Goal: Communication & Community: Answer question/provide support

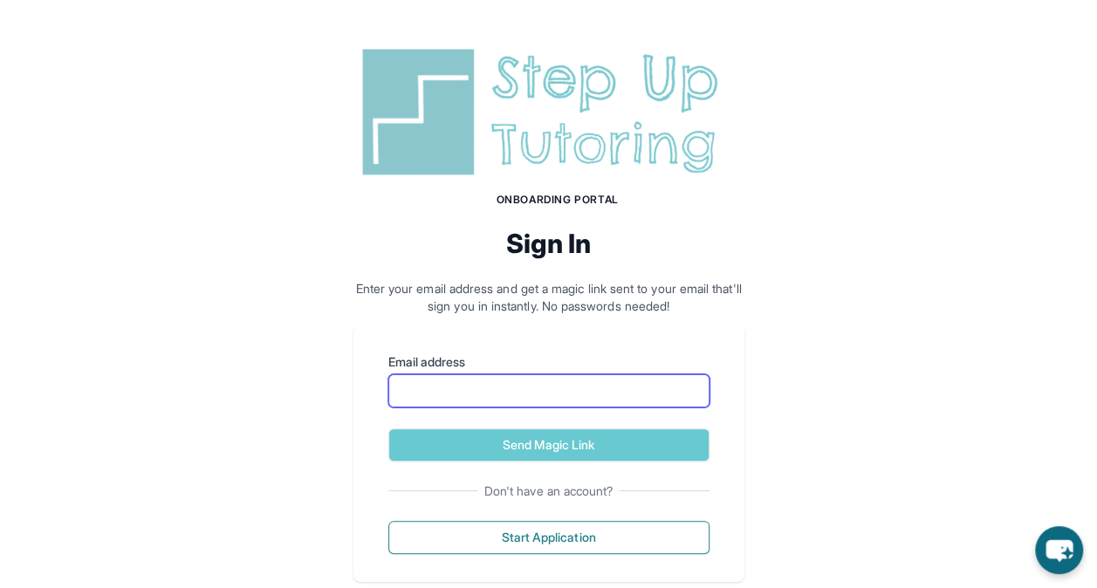
click at [434, 398] on input "Email address" at bounding box center [549, 391] width 321 height 33
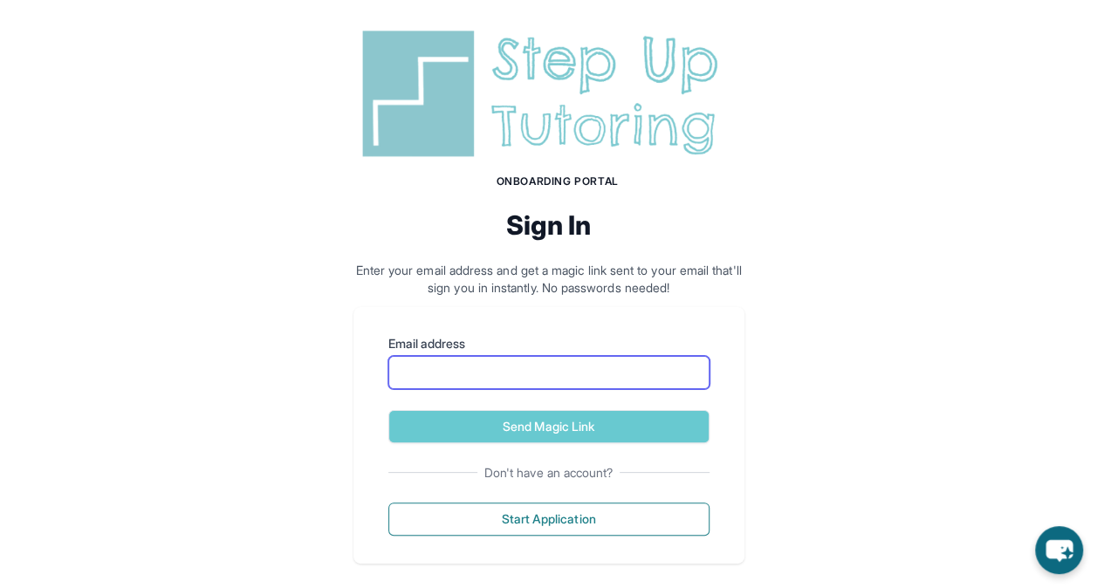
scroll to position [33, 0]
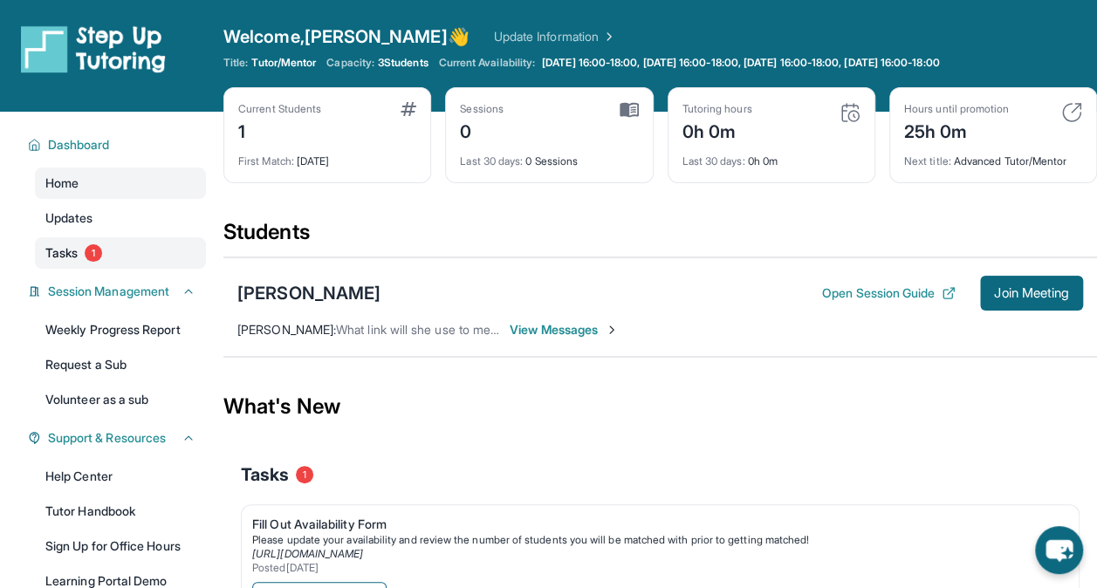
click at [69, 251] on span "Tasks" at bounding box center [61, 252] width 32 height 17
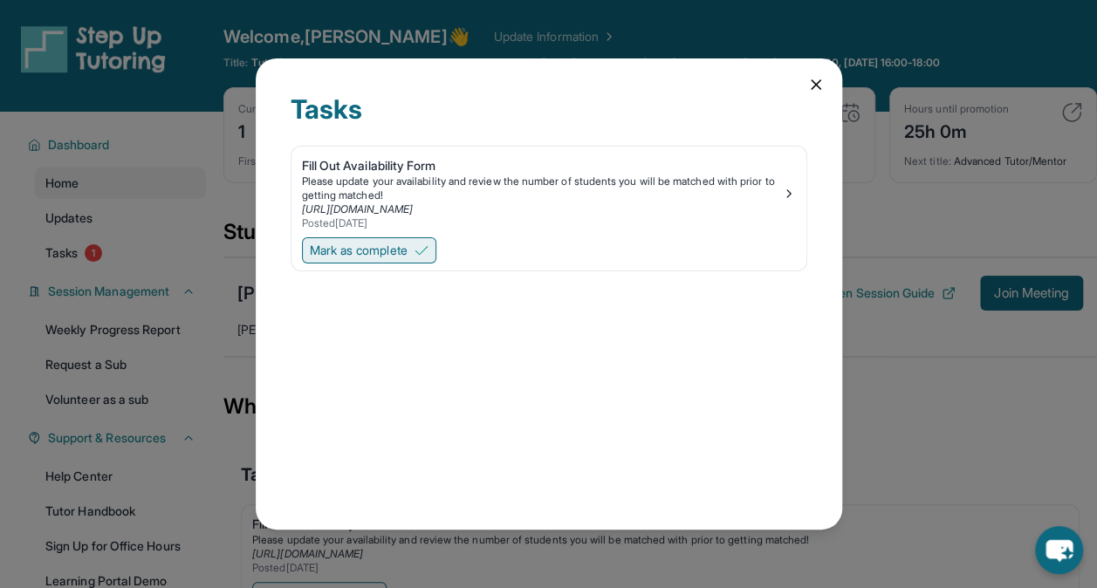
click at [377, 248] on span "Mark as complete" at bounding box center [359, 250] width 98 height 17
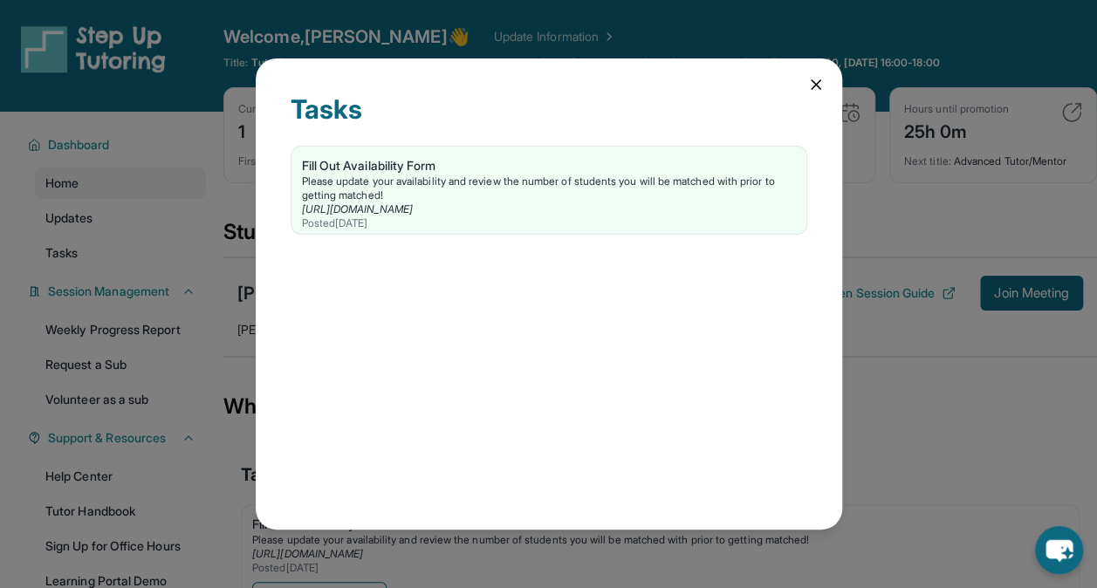
click at [826, 87] on div "Tasks Fill Out Availability Form Please update your availability and review the…" at bounding box center [549, 293] width 587 height 471
click at [819, 87] on icon at bounding box center [816, 84] width 9 height 9
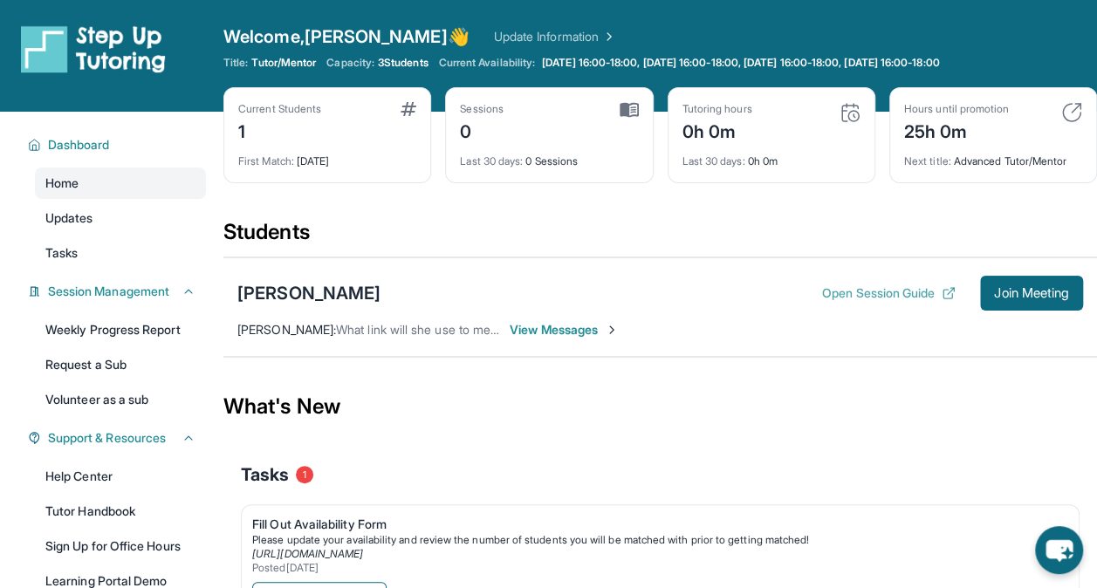
click at [850, 294] on button "Open Session Guide" at bounding box center [889, 293] width 134 height 17
click at [1022, 294] on span "Join Meeting" at bounding box center [1031, 293] width 75 height 10
click at [140, 227] on link "Updates" at bounding box center [120, 218] width 171 height 31
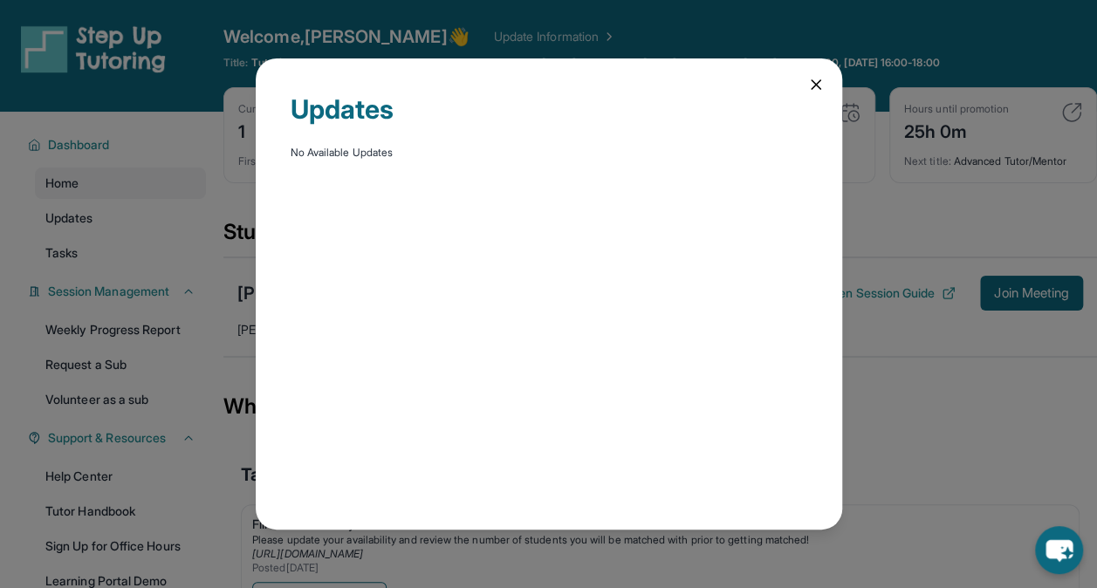
click at [141, 243] on div "Updates No Available Updates" at bounding box center [548, 294] width 1097 height 588
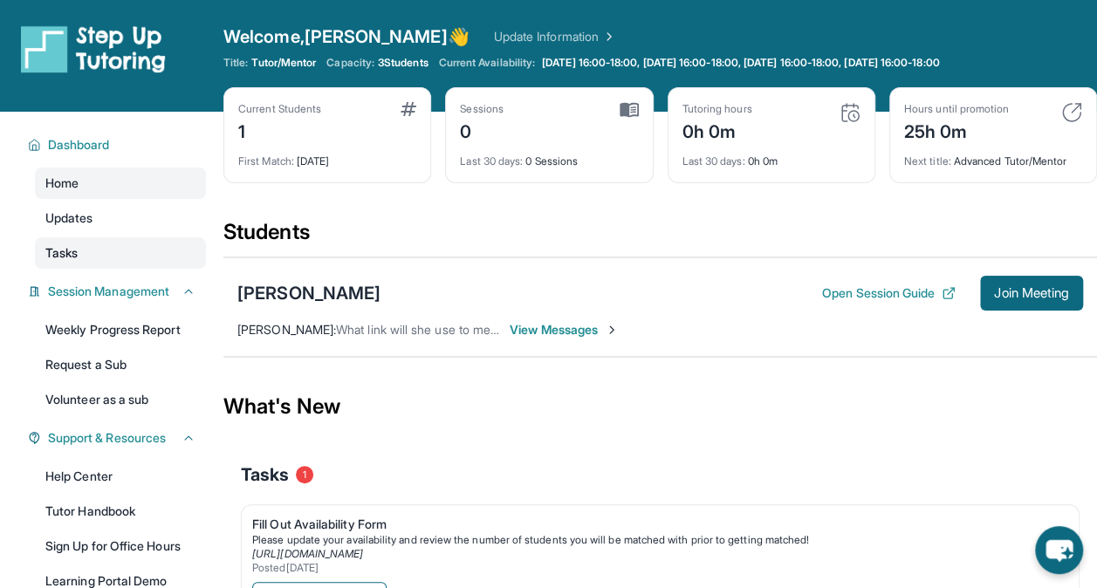
click at [153, 265] on link "Tasks" at bounding box center [120, 252] width 171 height 31
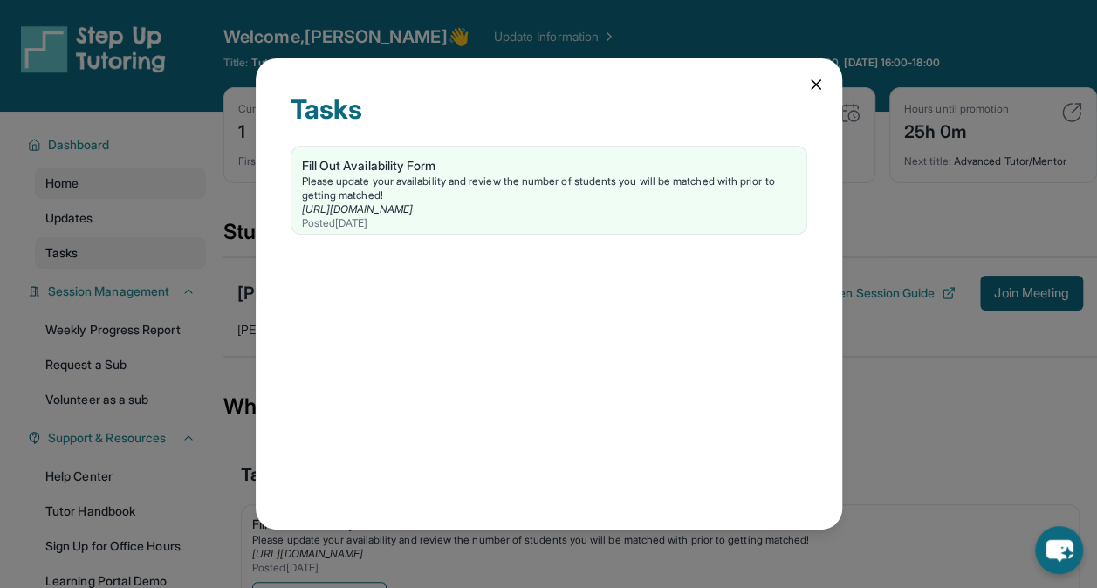
click at [153, 265] on div "Tasks Fill Out Availability Form Please update your availability and review the…" at bounding box center [548, 294] width 1097 height 588
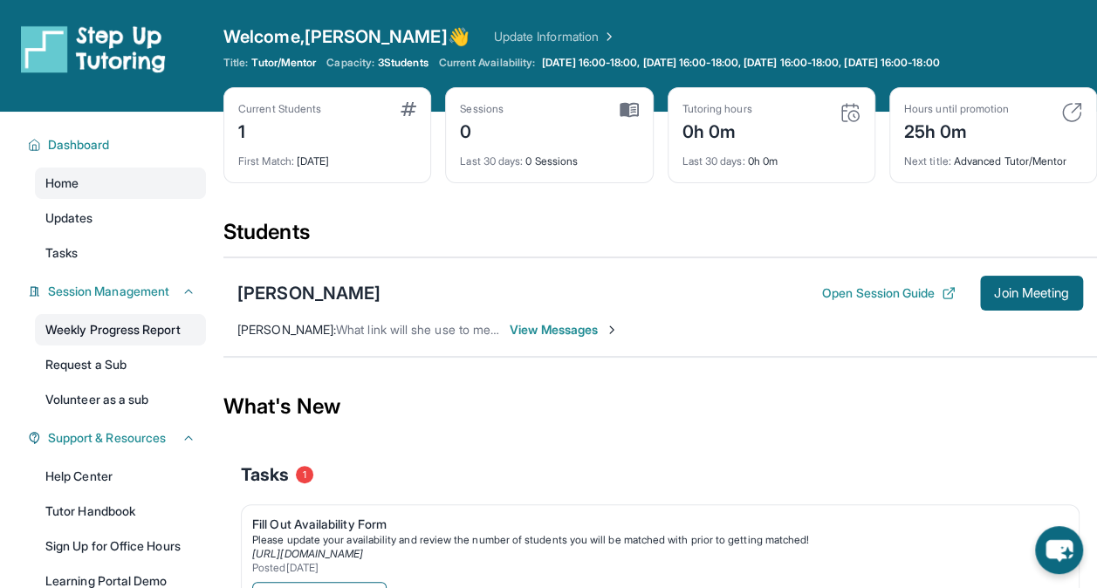
click at [147, 327] on link "Weekly Progress Report" at bounding box center [120, 329] width 171 height 31
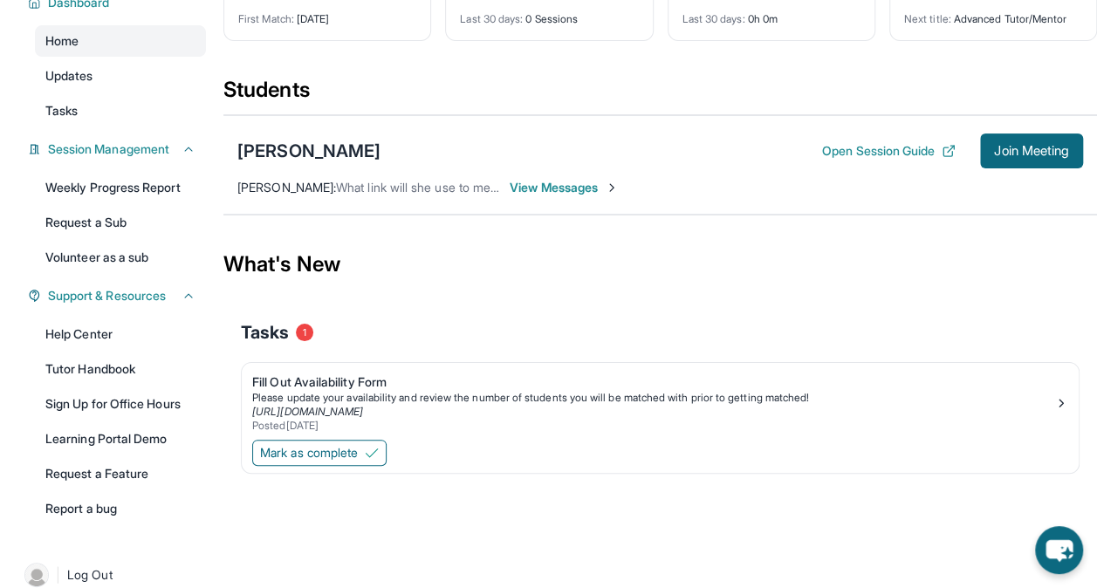
scroll to position [166, 0]
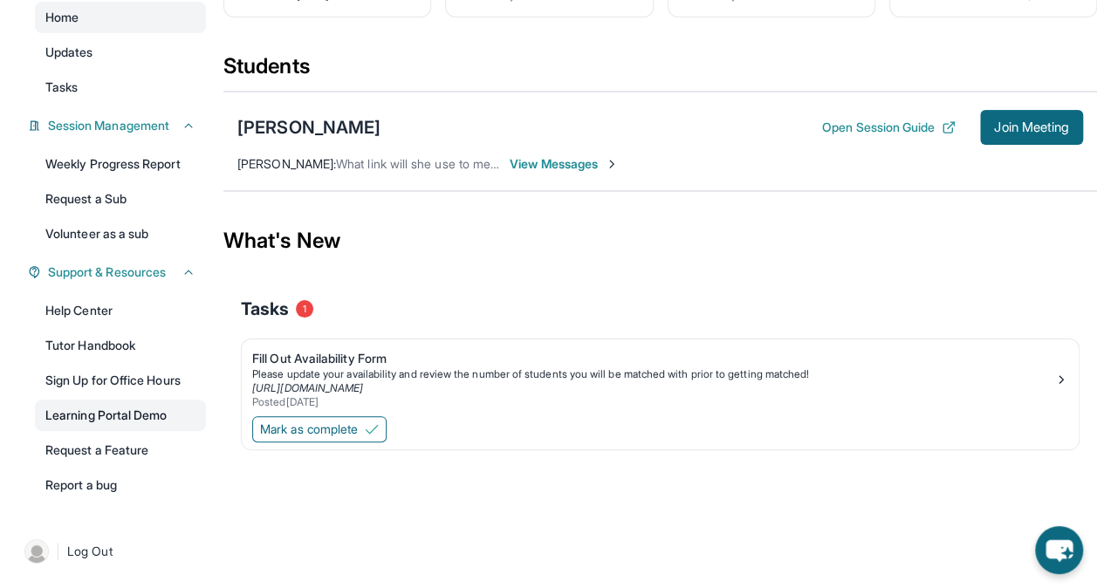
click at [63, 402] on link "Learning Portal Demo" at bounding box center [120, 415] width 171 height 31
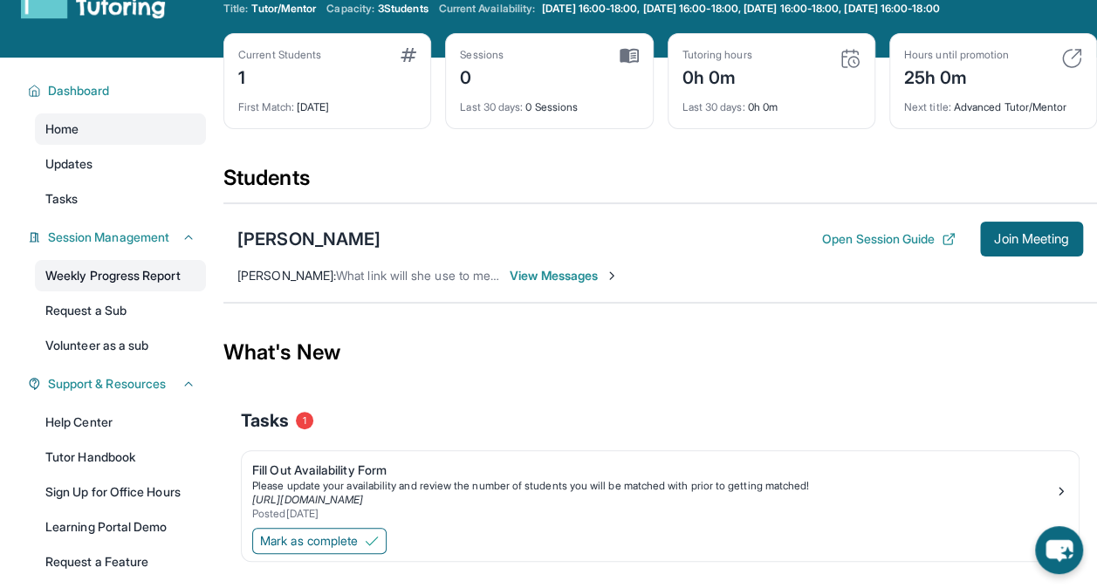
scroll to position [0, 0]
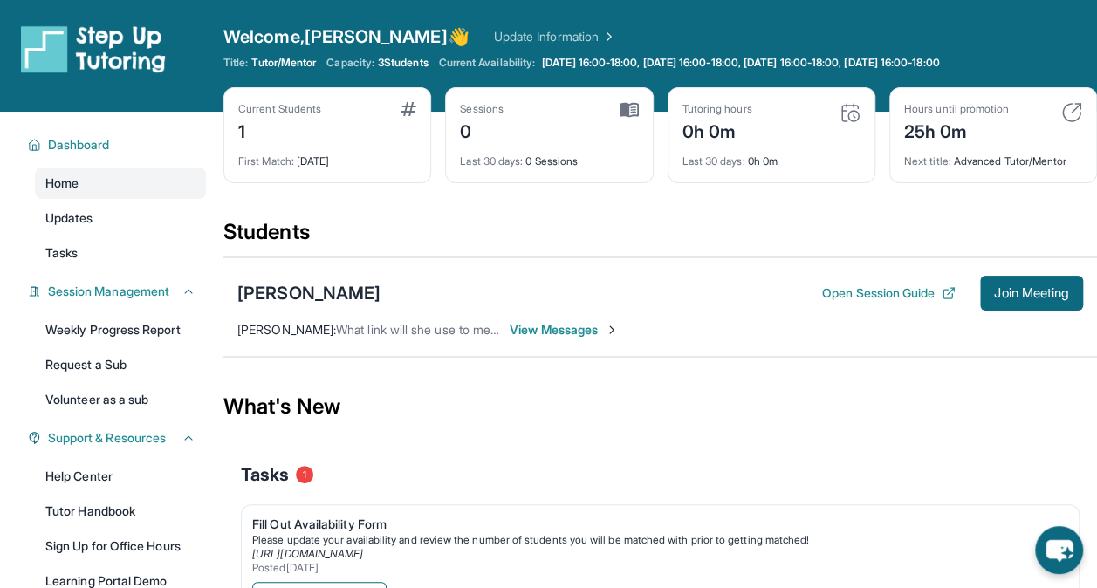
click at [587, 331] on span "View Messages" at bounding box center [564, 329] width 109 height 17
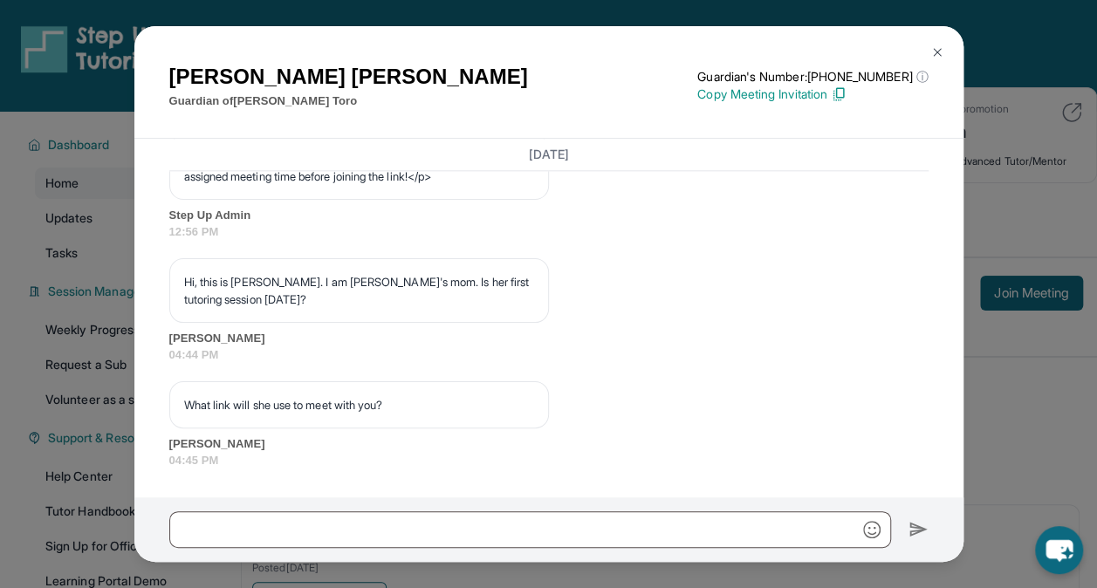
scroll to position [1201, 0]
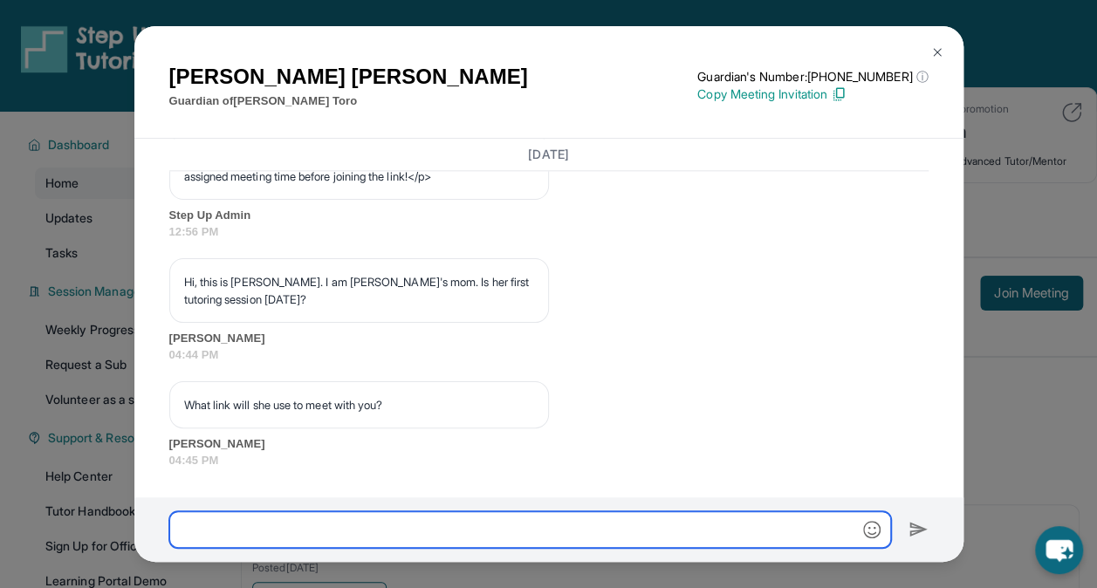
click at [627, 523] on input "text" at bounding box center [530, 530] width 722 height 37
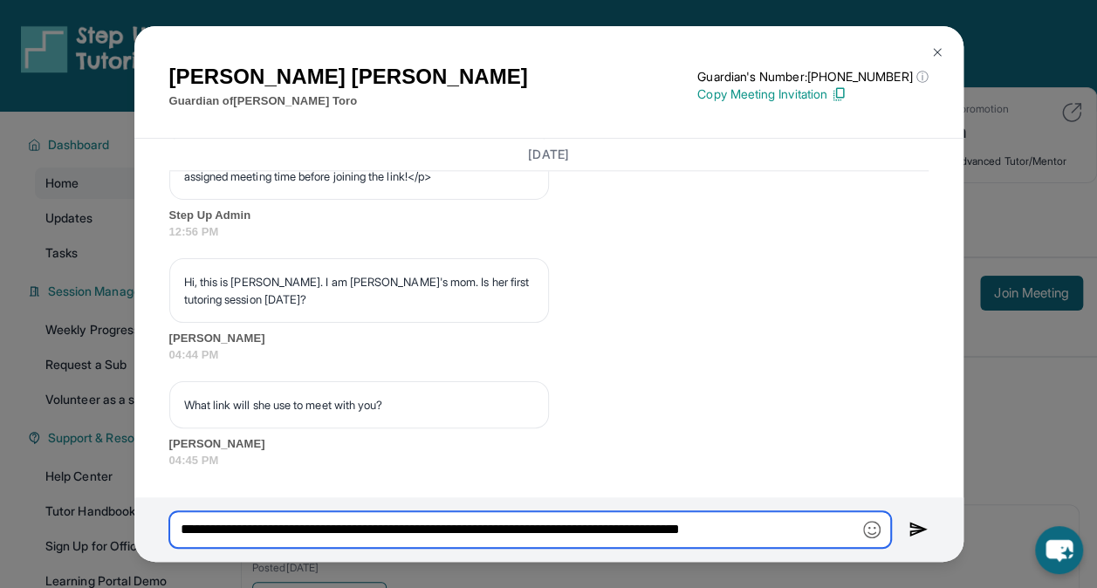
click at [739, 527] on input "**********" at bounding box center [530, 530] width 722 height 37
type input "**********"
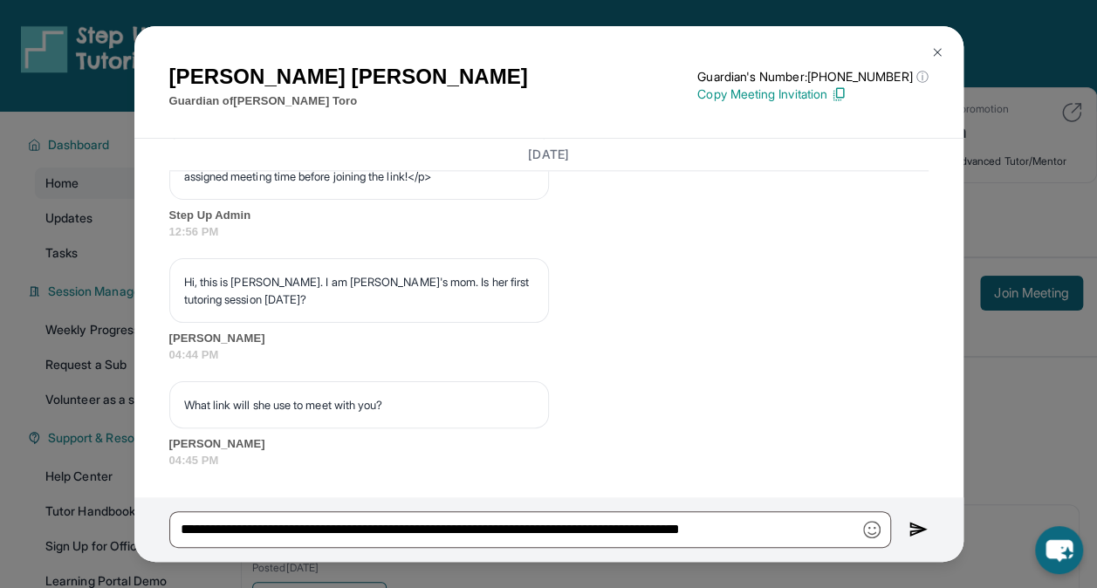
click at [939, 50] on img at bounding box center [938, 52] width 14 height 14
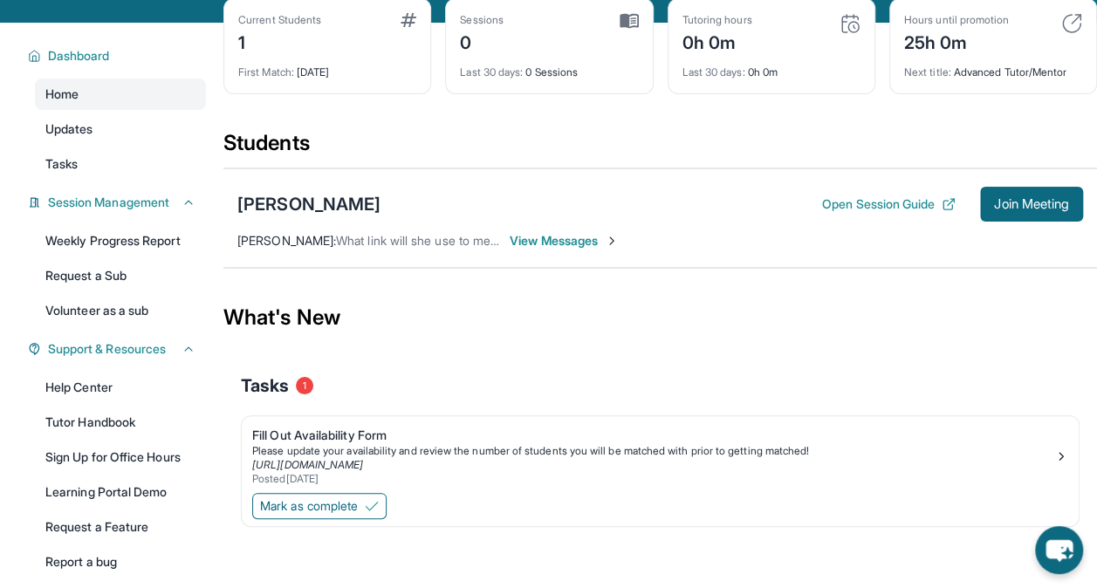
scroll to position [166, 0]
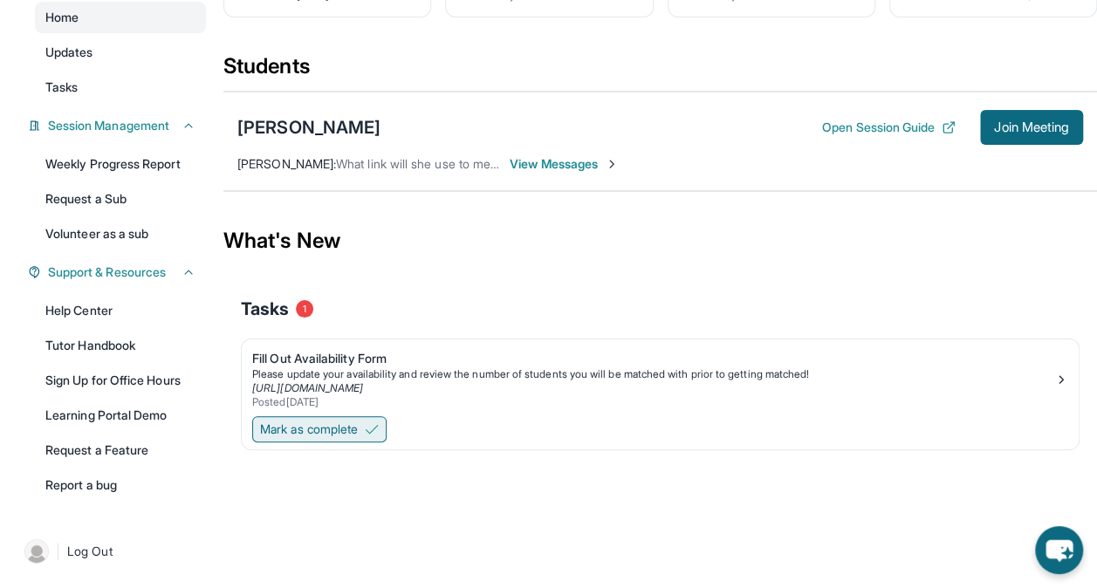
click at [370, 429] on img at bounding box center [372, 430] width 14 height 14
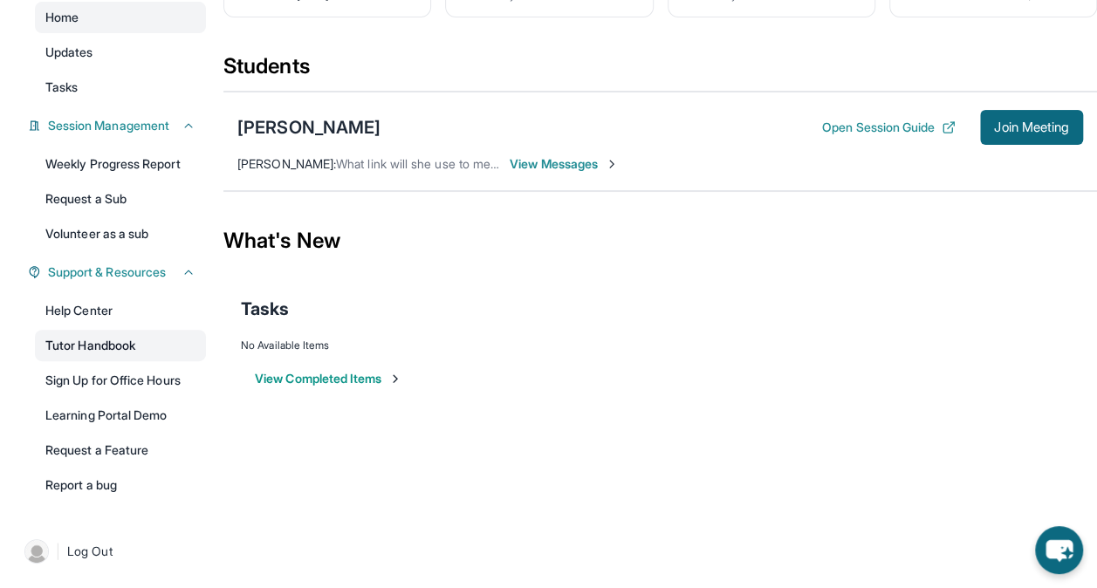
click at [120, 346] on link "Tutor Handbook" at bounding box center [120, 345] width 171 height 31
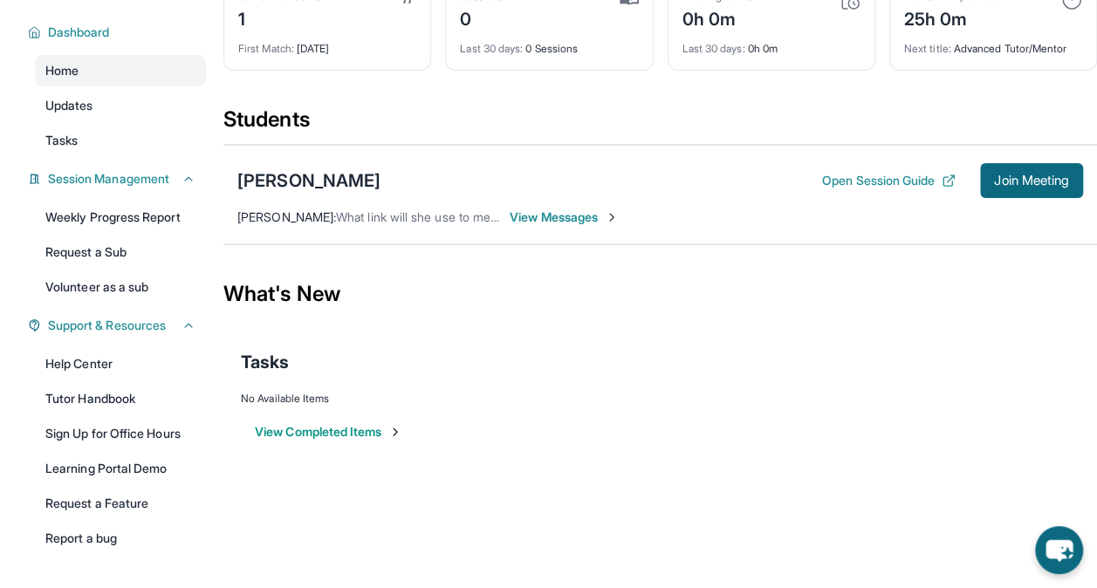
scroll to position [116, 0]
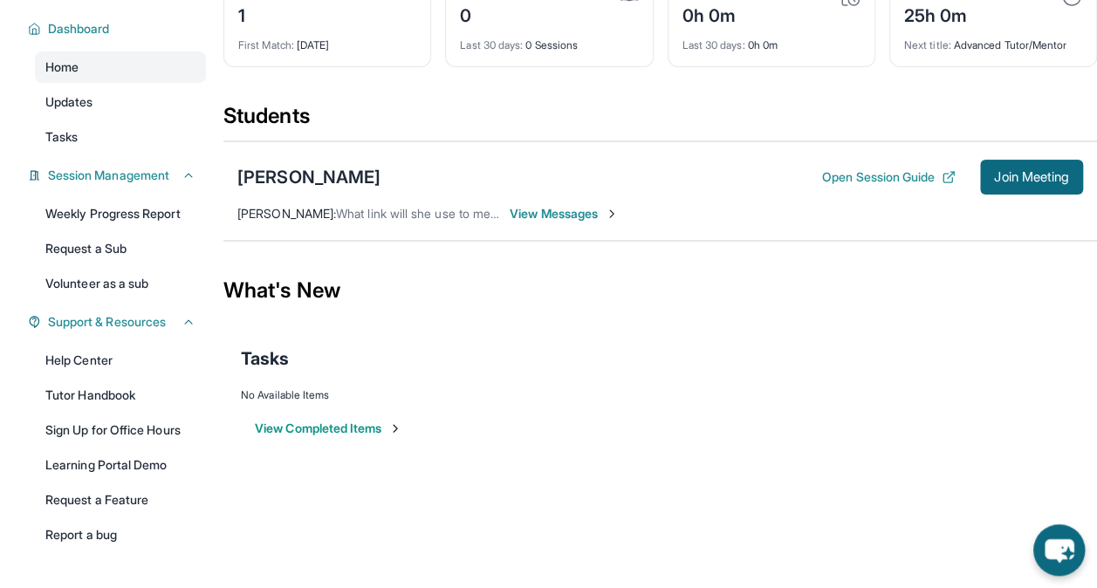
click at [1048, 539] on icon "chat-button" at bounding box center [1060, 551] width 52 height 52
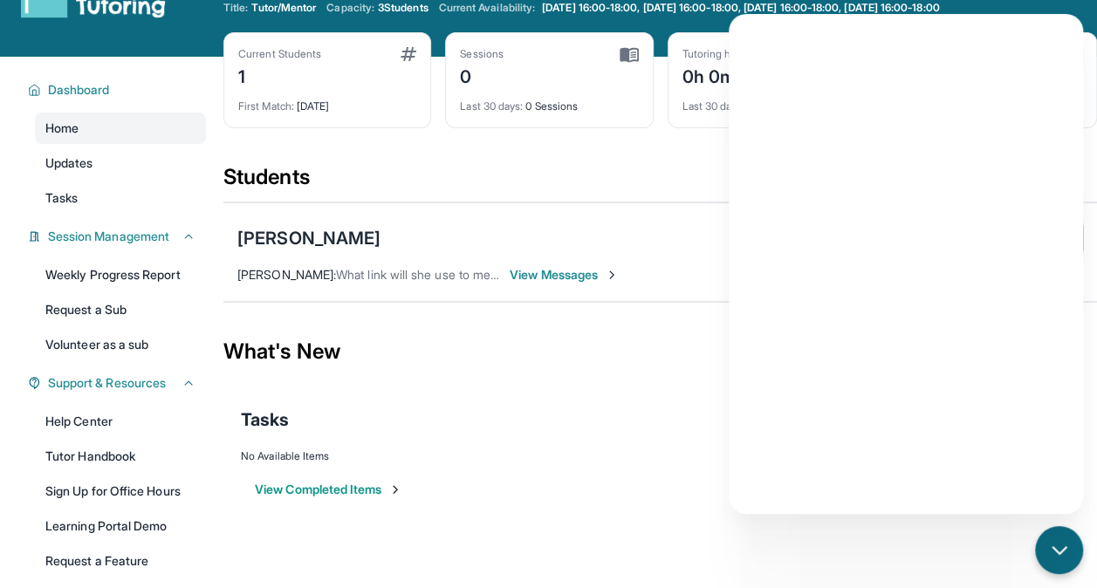
scroll to position [29, 0]
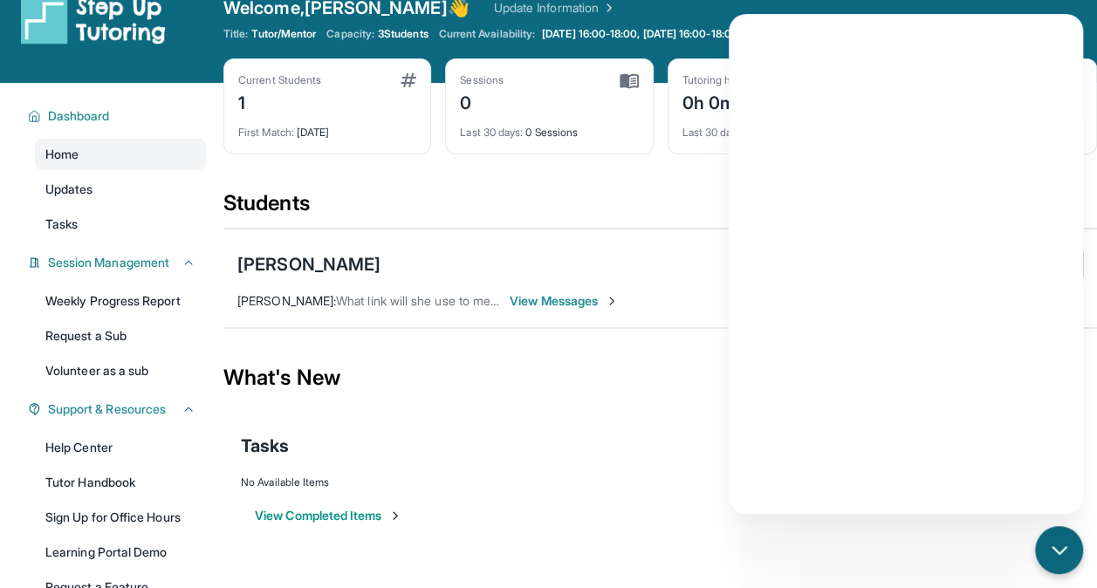
click at [650, 435] on div "Tasks" at bounding box center [660, 446] width 839 height 24
click at [1062, 543] on icon "chat-button" at bounding box center [1060, 551] width 23 height 23
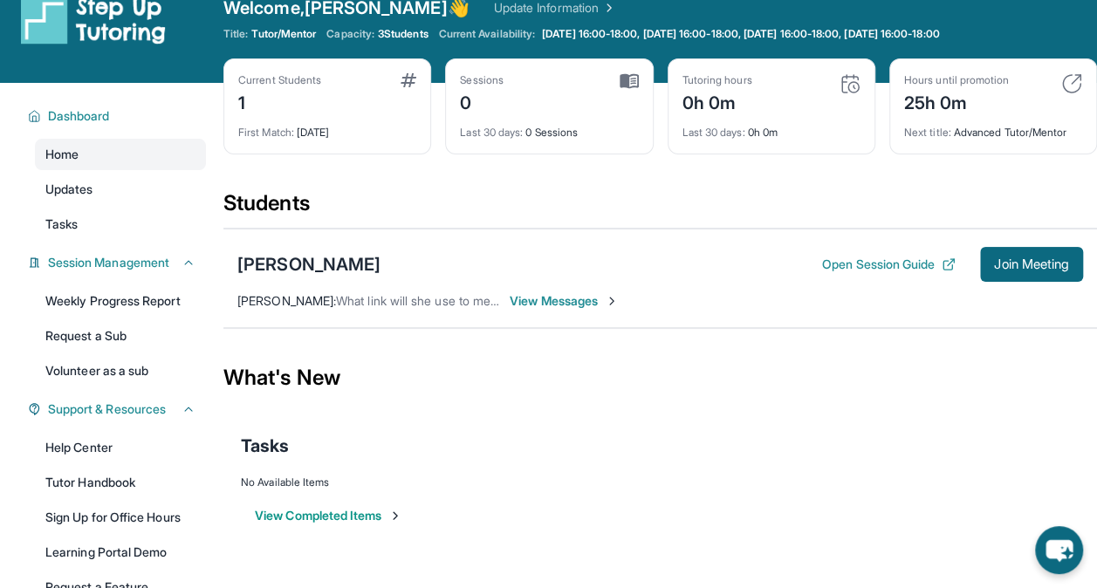
click at [704, 242] on div "Natalie Toro Open Session Guide Join Meeting Maria Ruiz : What link will she us…" at bounding box center [661, 279] width 874 height 100
click at [1058, 540] on icon "chat-button" at bounding box center [1059, 552] width 29 height 24
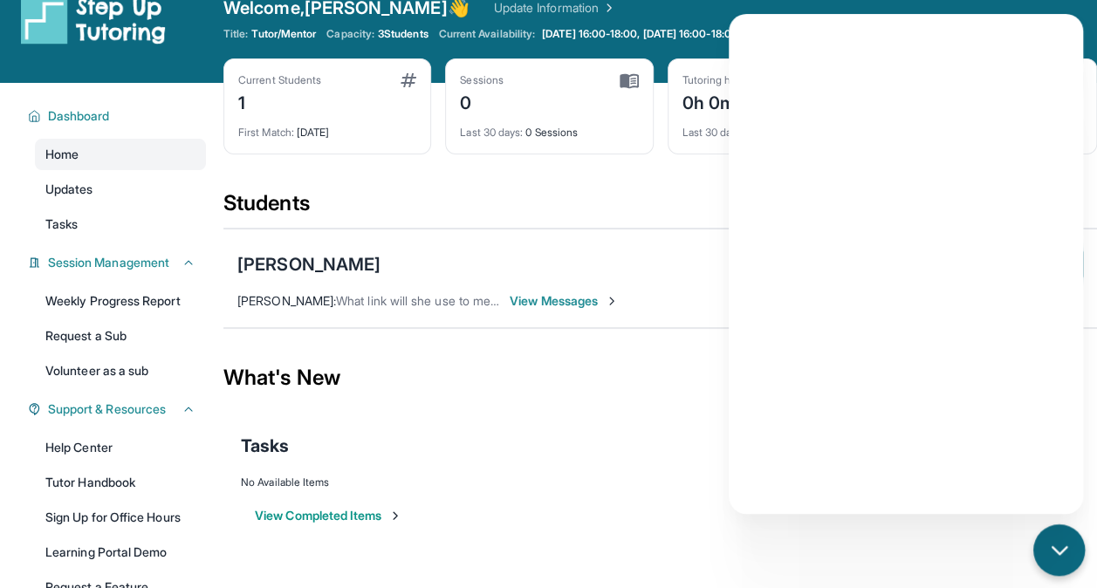
click at [1058, 540] on icon "chat-button" at bounding box center [1060, 551] width 23 height 23
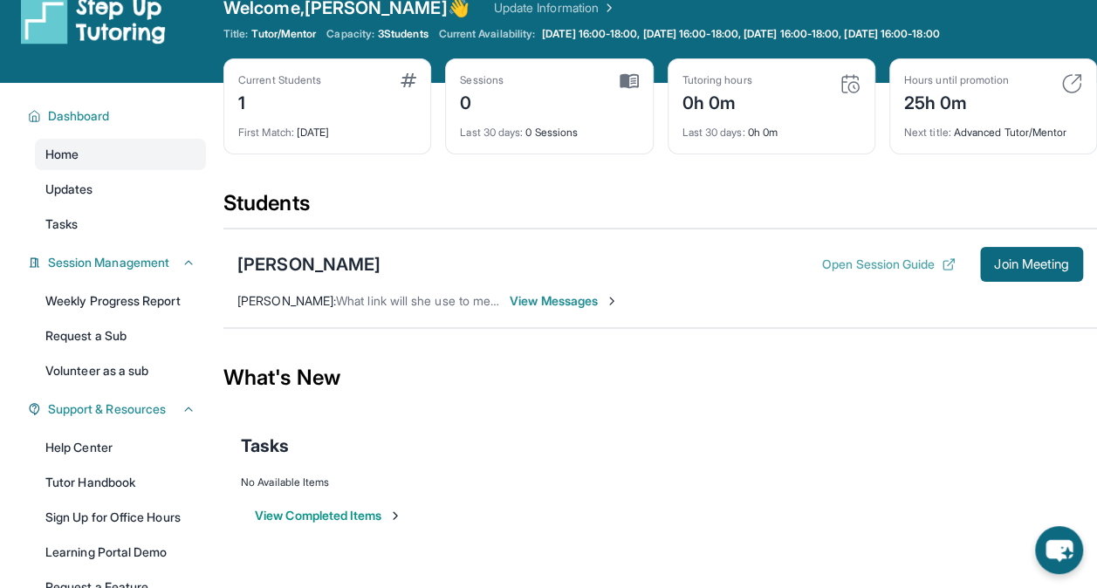
click at [835, 260] on button "Open Session Guide" at bounding box center [889, 264] width 134 height 17
click at [1069, 551] on icon "chat-button" at bounding box center [1060, 551] width 52 height 52
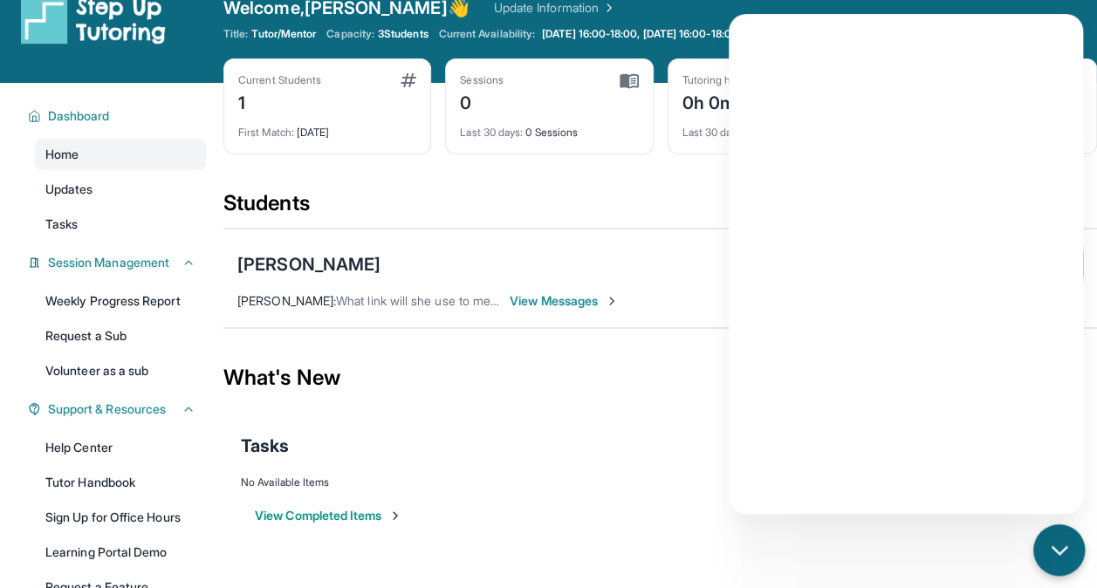
click at [1044, 553] on div "chat-button" at bounding box center [1060, 551] width 52 height 52
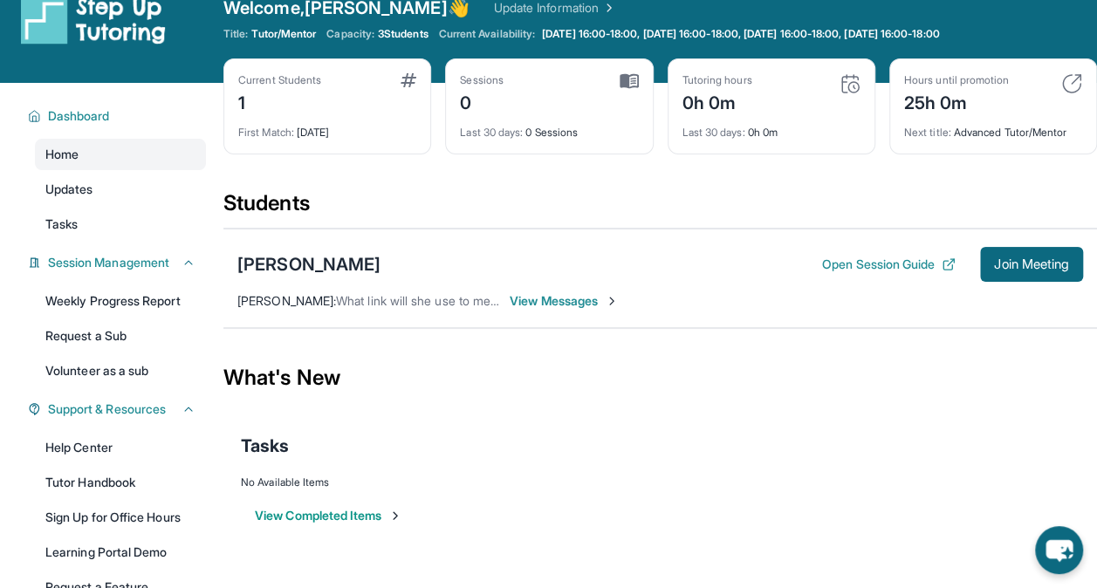
click at [519, 297] on span "View Messages" at bounding box center [564, 300] width 109 height 17
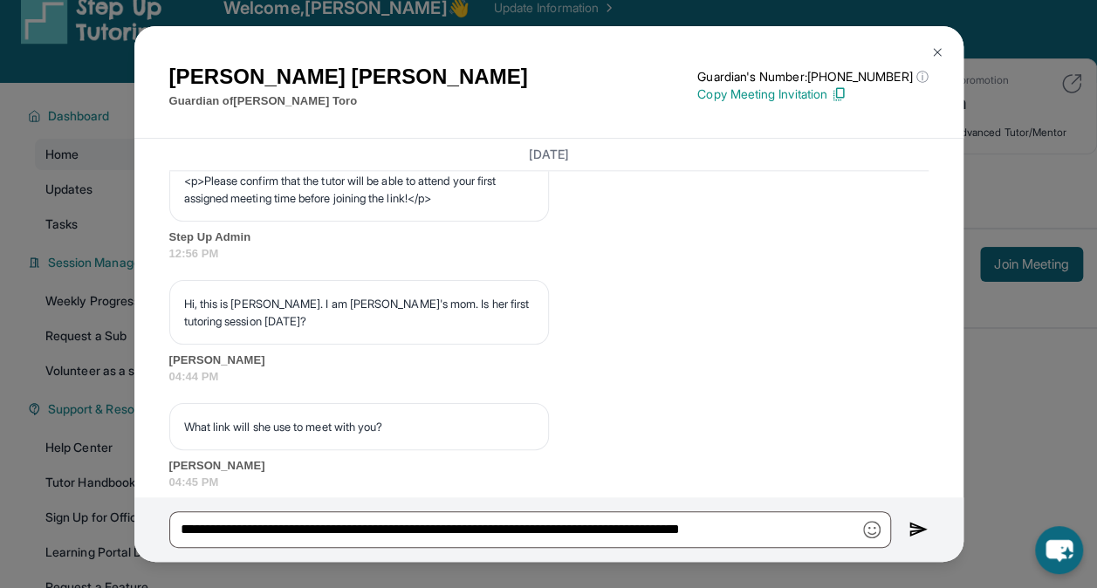
scroll to position [1201, 0]
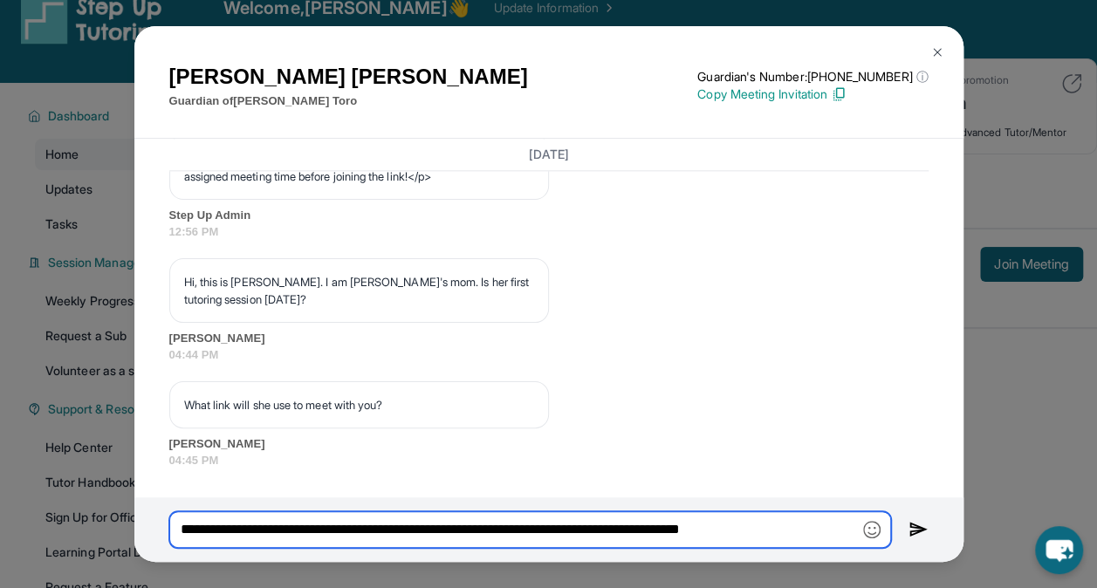
click at [786, 526] on input "**********" at bounding box center [530, 530] width 722 height 37
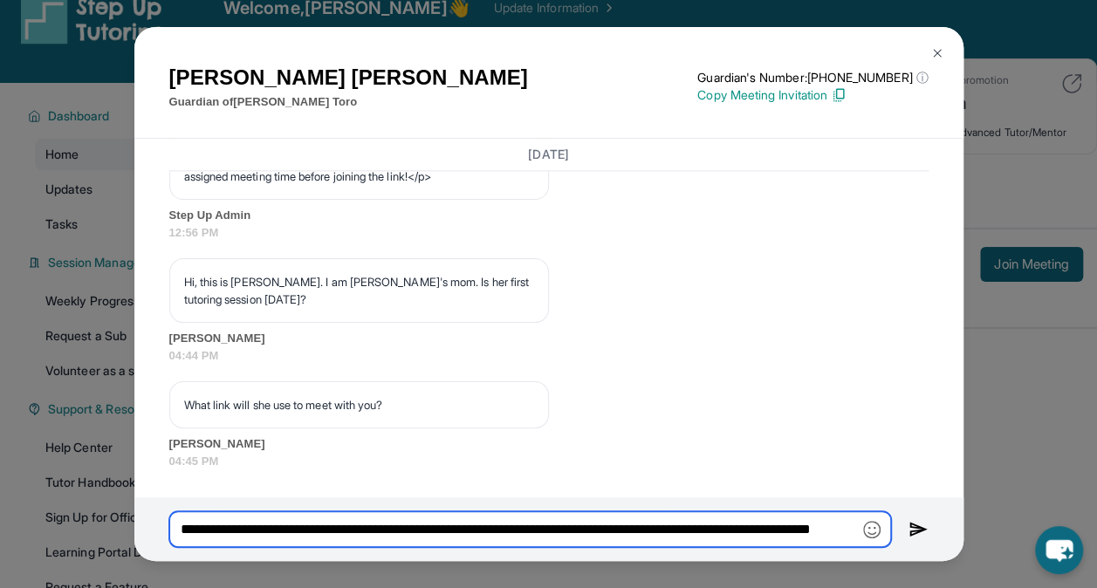
scroll to position [0, 117]
drag, startPoint x: 721, startPoint y: 536, endPoint x: 868, endPoint y: 523, distance: 147.3
click at [868, 523] on div "**********" at bounding box center [530, 530] width 722 height 36
click at [855, 529] on input "**********" at bounding box center [530, 530] width 722 height 36
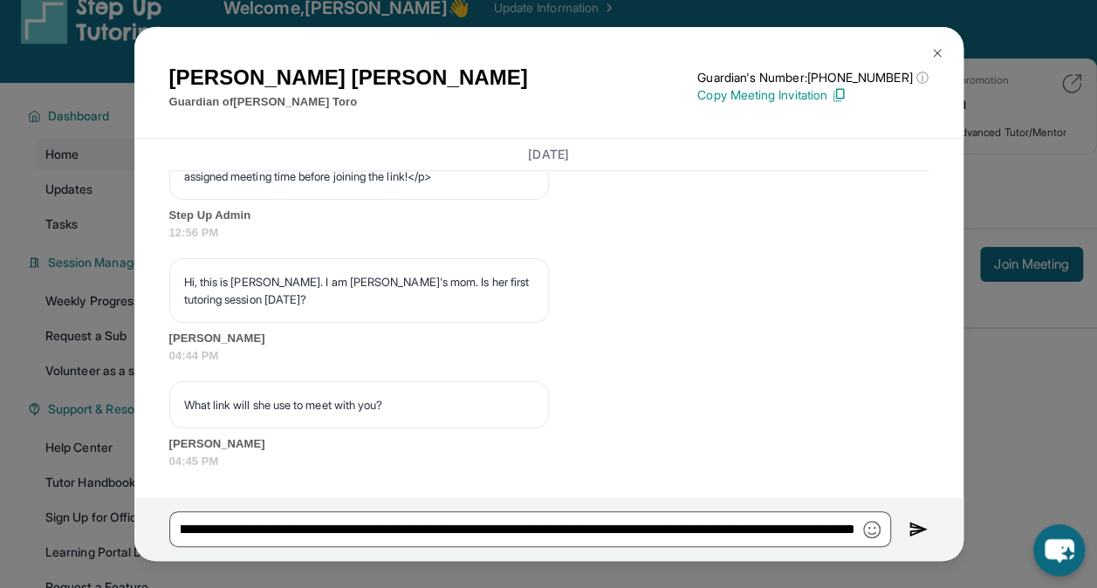
scroll to position [0, 0]
click at [1063, 555] on icon "chat-button" at bounding box center [1059, 552] width 29 height 24
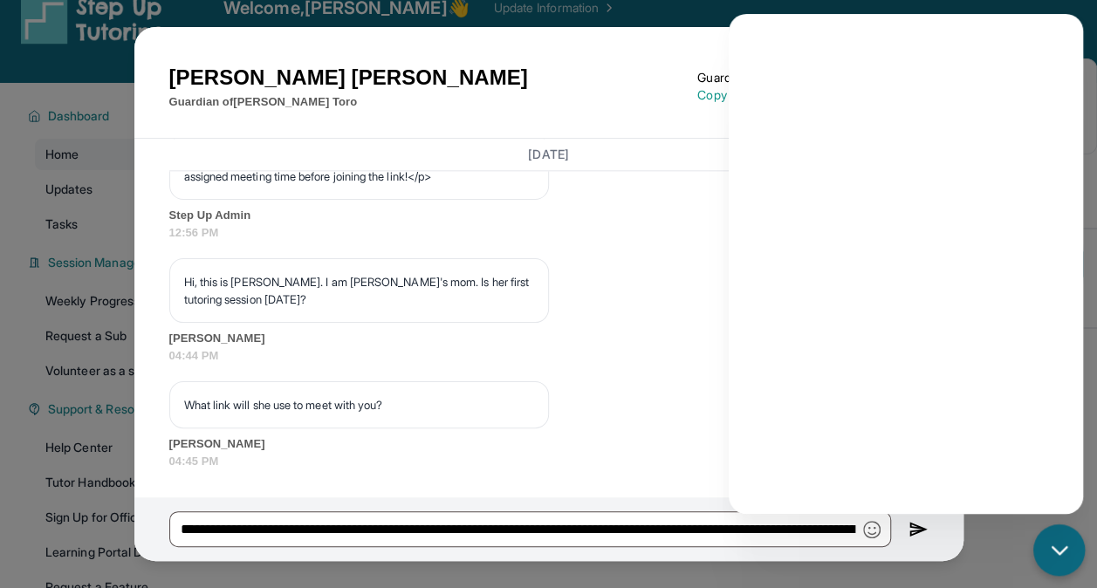
click at [1064, 553] on icon "chat-button" at bounding box center [1060, 551] width 23 height 23
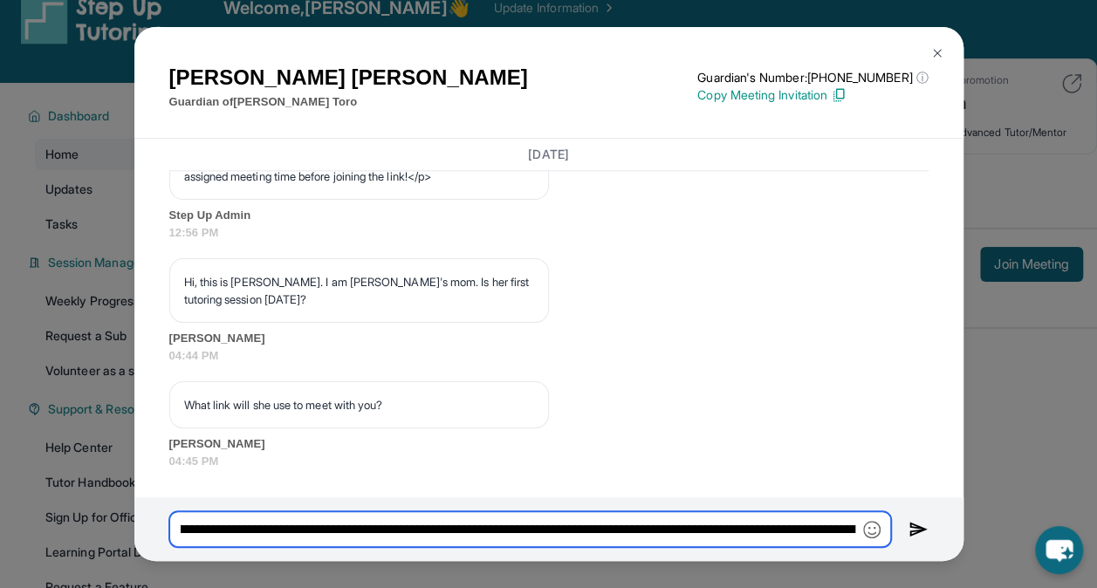
scroll to position [0, 912]
drag, startPoint x: 775, startPoint y: 527, endPoint x: 952, endPoint y: 526, distance: 176.4
click at [952, 526] on div "**********" at bounding box center [548, 530] width 829 height 64
click at [855, 529] on input "**********" at bounding box center [530, 530] width 722 height 36
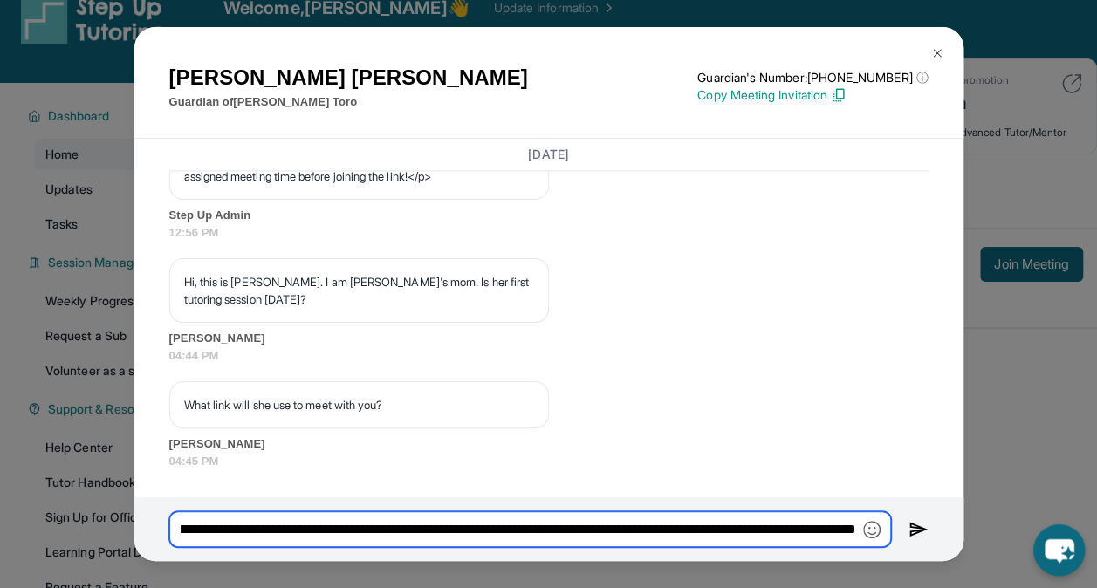
type input "**********"
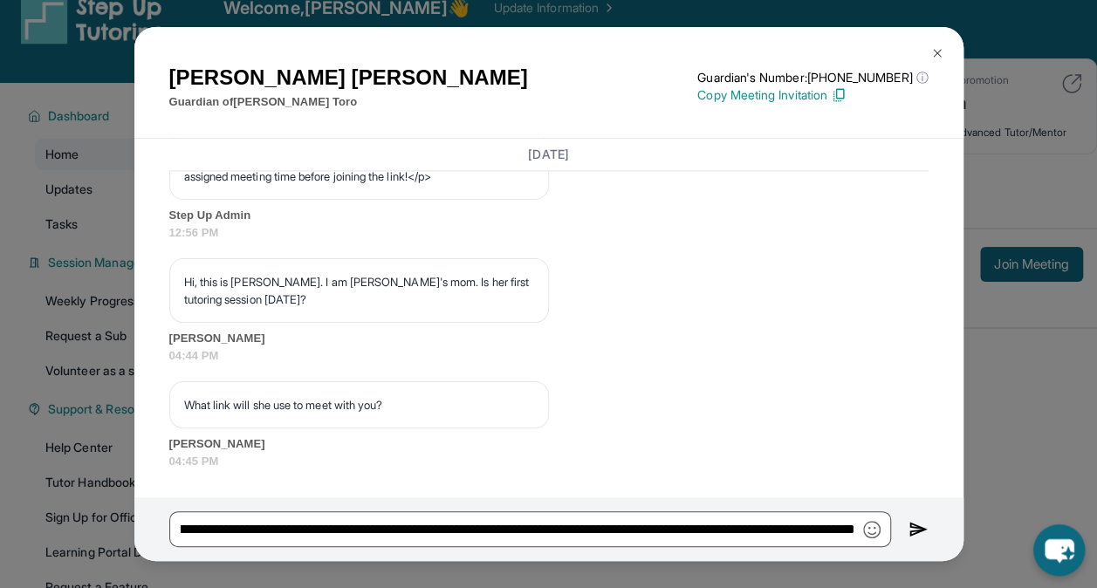
scroll to position [0, 0]
click at [1058, 545] on icon "chat-button" at bounding box center [1059, 552] width 29 height 24
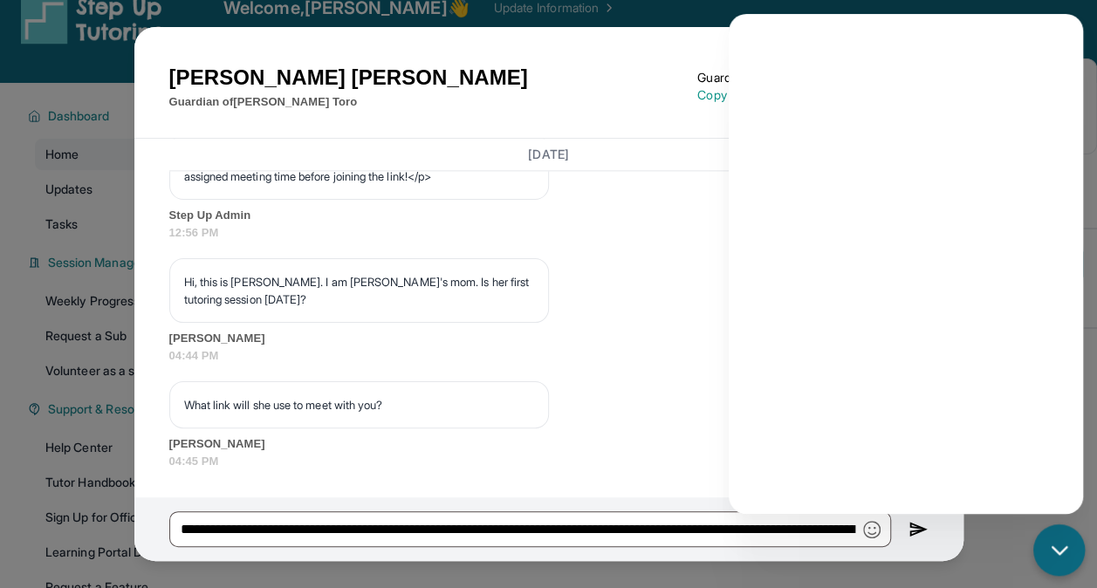
click at [1063, 540] on icon "chat-button" at bounding box center [1060, 551] width 23 height 23
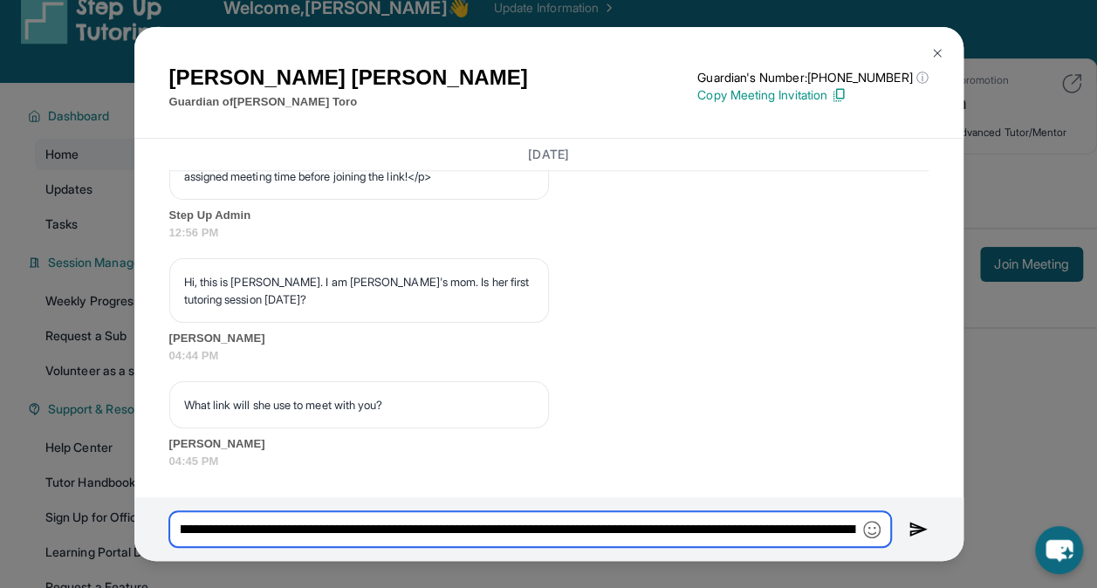
scroll to position [0, 1094]
drag, startPoint x: 800, startPoint y: 538, endPoint x: 990, endPoint y: 536, distance: 190.3
click at [990, 536] on div "Maria Ruiz Guardian of Natalie Toro Guardian's Number: +18182908767 ⓘ This isn'…" at bounding box center [548, 294] width 1097 height 588
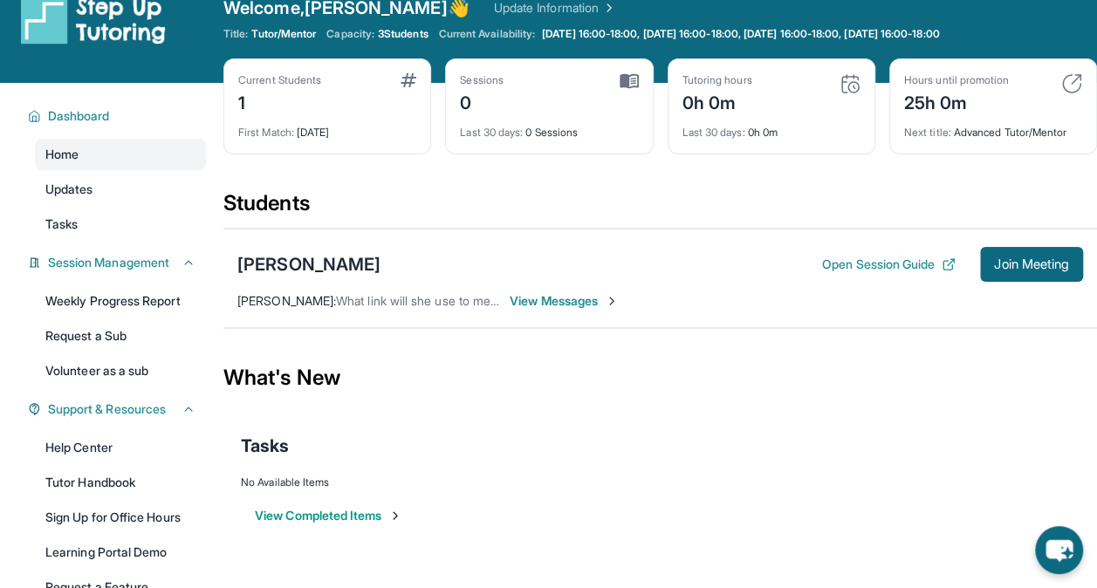
click at [578, 302] on span "View Messages" at bounding box center [564, 300] width 109 height 17
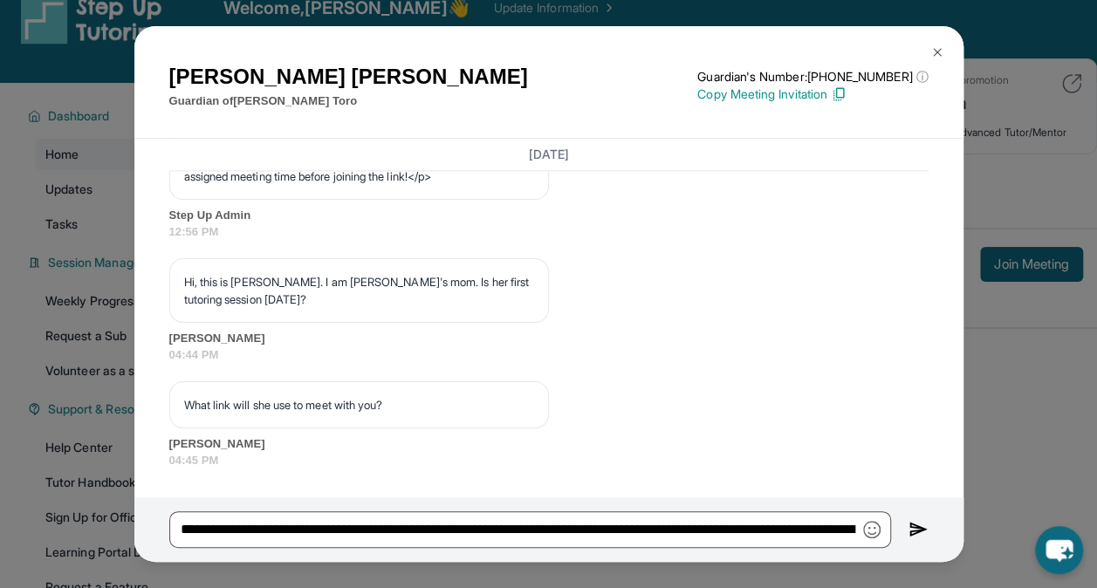
scroll to position [1201, 0]
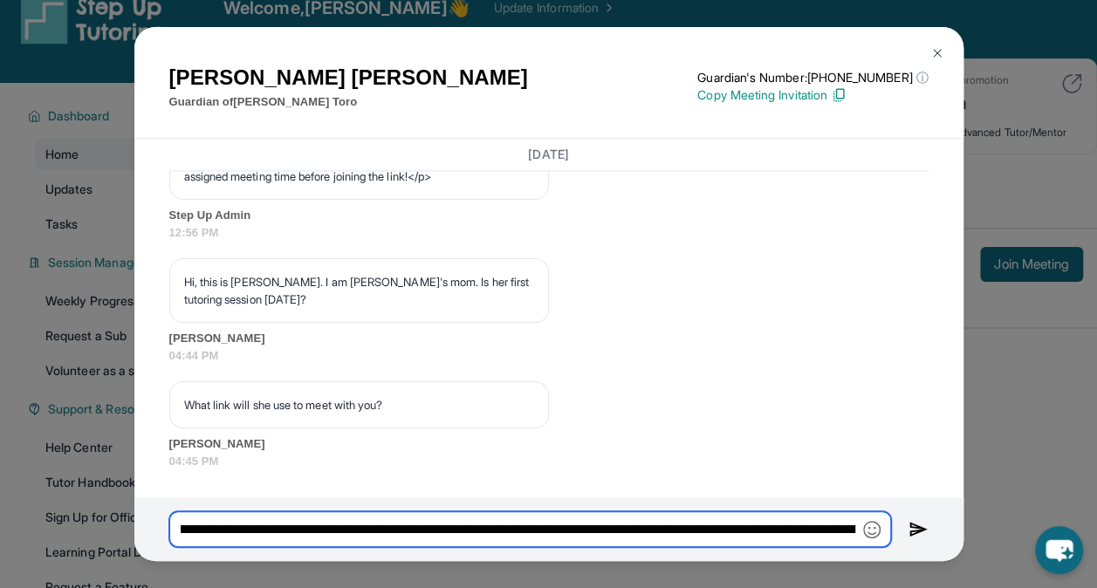
drag, startPoint x: 679, startPoint y: 528, endPoint x: 856, endPoint y: 526, distance: 176.4
click at [856, 526] on input "**********" at bounding box center [530, 530] width 722 height 36
click at [831, 529] on input "**********" at bounding box center [530, 530] width 722 height 36
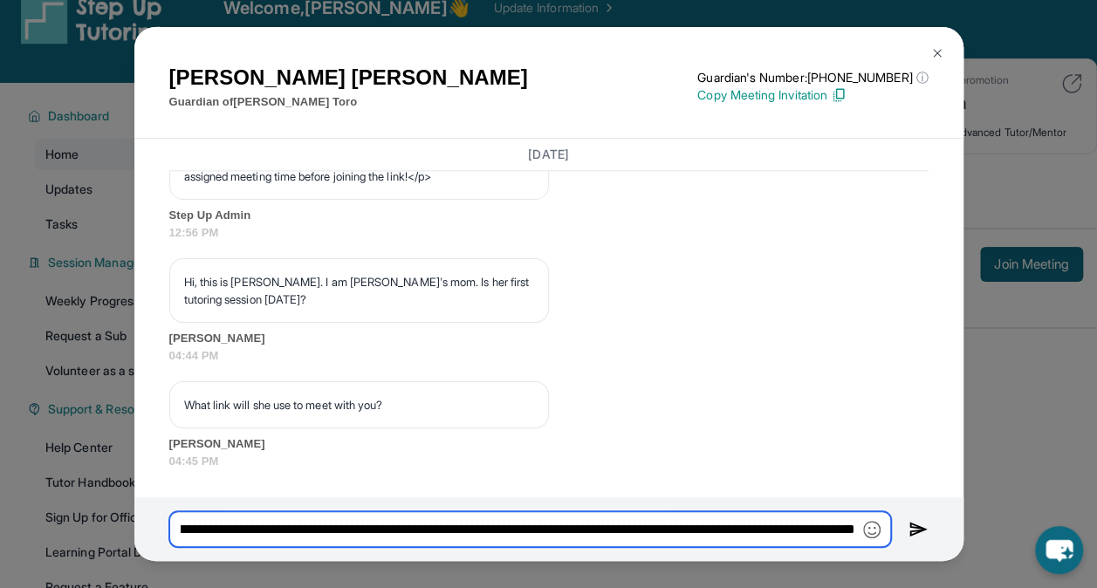
click at [622, 532] on input "**********" at bounding box center [530, 530] width 722 height 36
drag, startPoint x: 664, startPoint y: 526, endPoint x: 939, endPoint y: 541, distance: 275.4
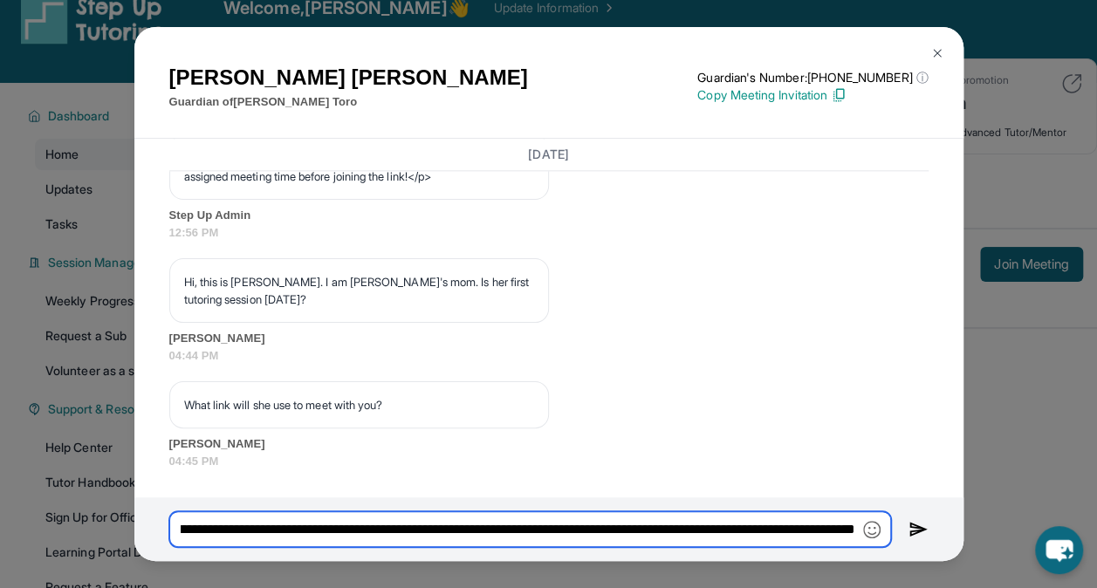
click at [939, 541] on div "**********" at bounding box center [548, 530] width 829 height 64
drag, startPoint x: 728, startPoint y: 531, endPoint x: 883, endPoint y: 518, distance: 155.1
click at [883, 518] on input "**********" at bounding box center [530, 530] width 722 height 36
click at [856, 528] on input "**********" at bounding box center [530, 530] width 722 height 36
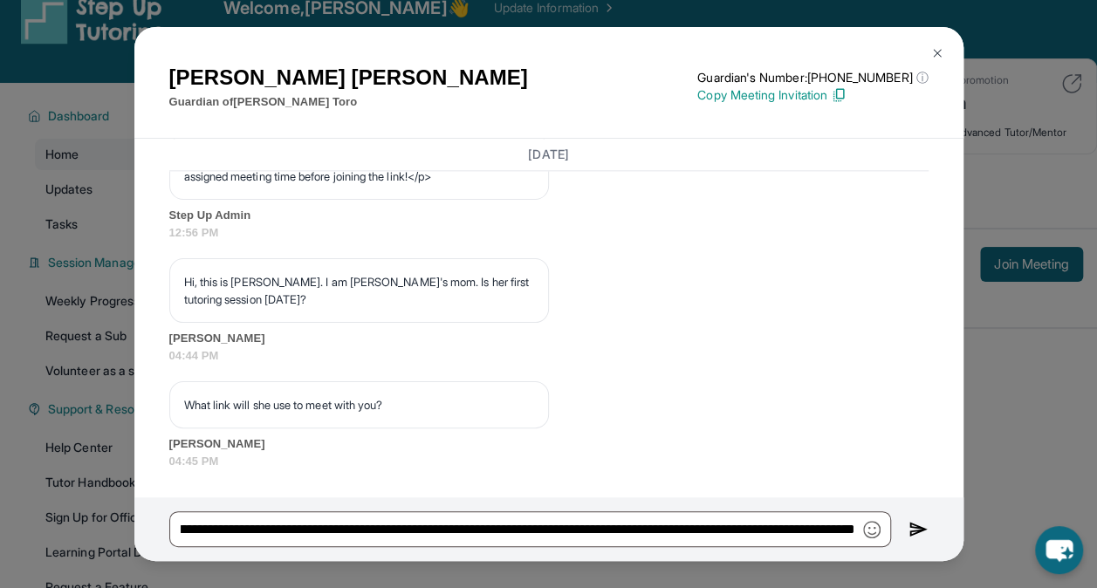
scroll to position [0, 0]
click at [870, 533] on img "button" at bounding box center [871, 529] width 17 height 17
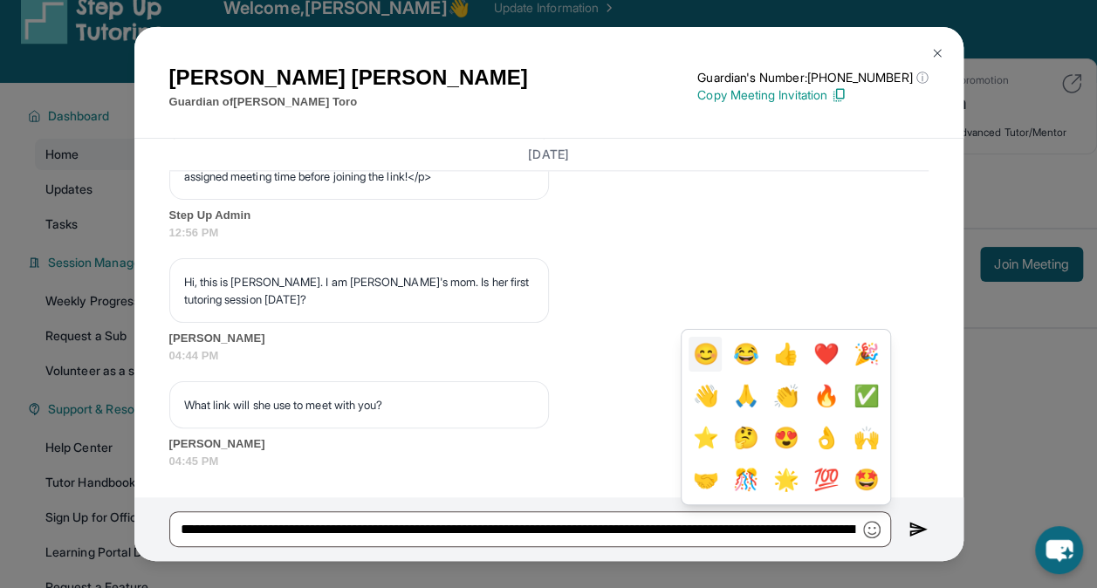
click at [698, 357] on button "😊" at bounding box center [705, 354] width 33 height 35
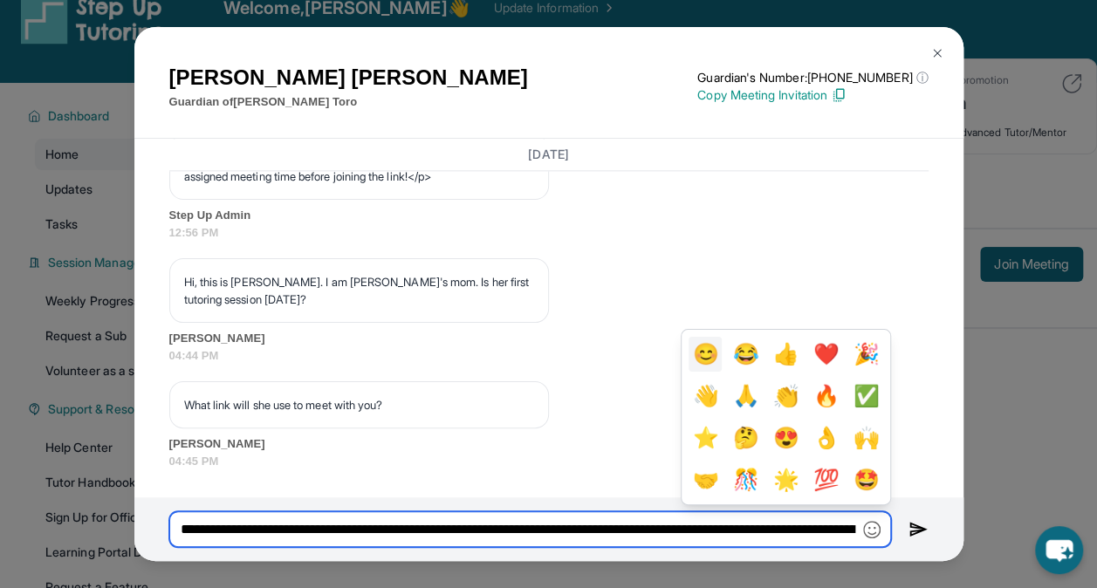
type input "**********"
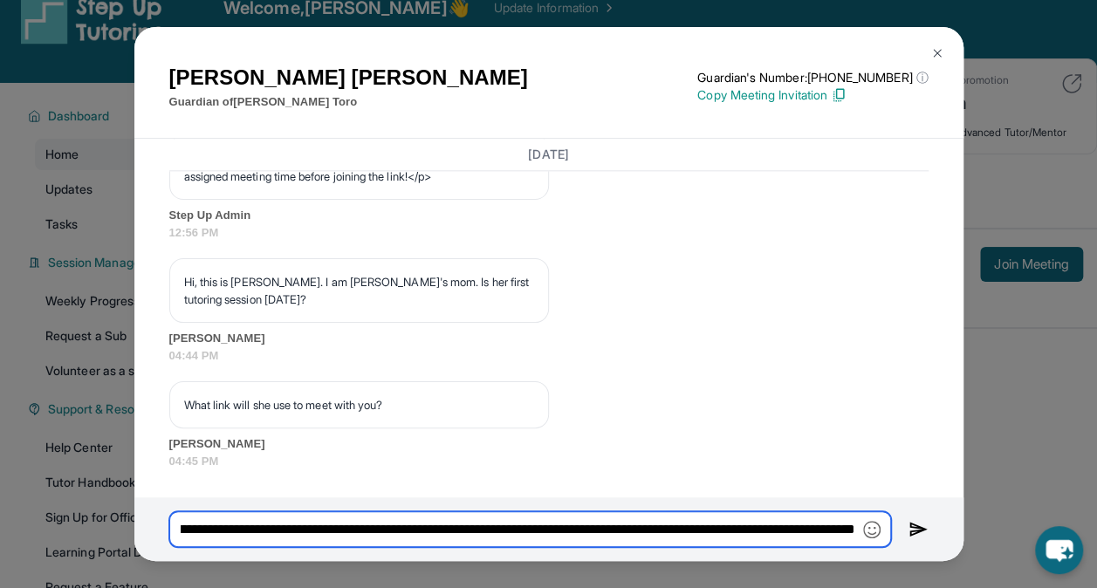
scroll to position [0, 1668]
drag, startPoint x: 753, startPoint y: 529, endPoint x: 932, endPoint y: 526, distance: 179.9
click at [932, 526] on div "**********" at bounding box center [548, 530] width 829 height 64
click at [833, 528] on input "**********" at bounding box center [530, 530] width 722 height 36
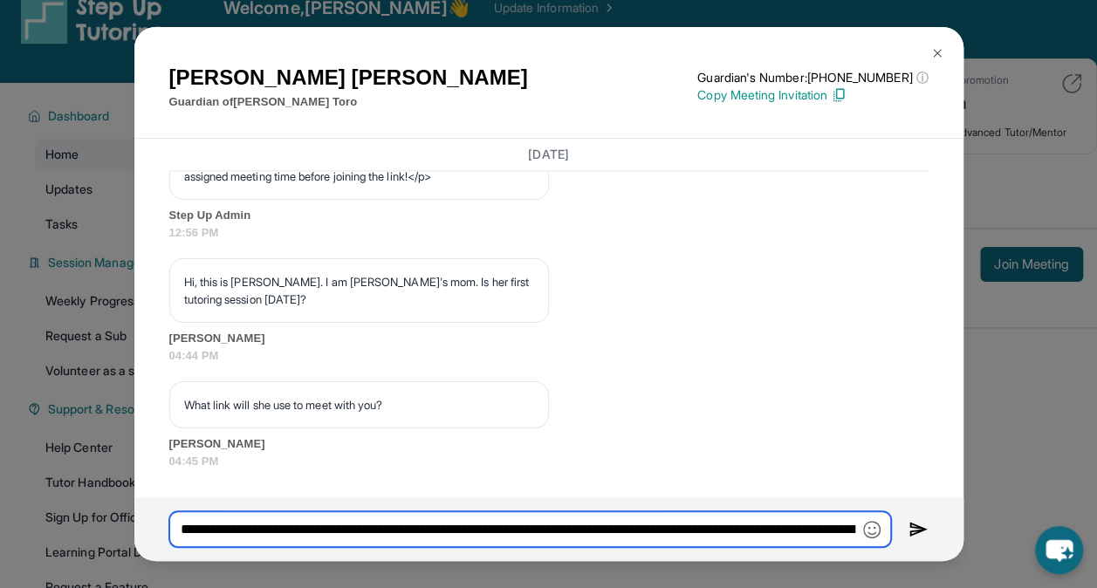
drag, startPoint x: 801, startPoint y: 531, endPoint x: 171, endPoint y: 503, distance: 630.1
click at [171, 503] on div "**********" at bounding box center [548, 530] width 829 height 64
click at [543, 522] on input "**********" at bounding box center [530, 530] width 722 height 36
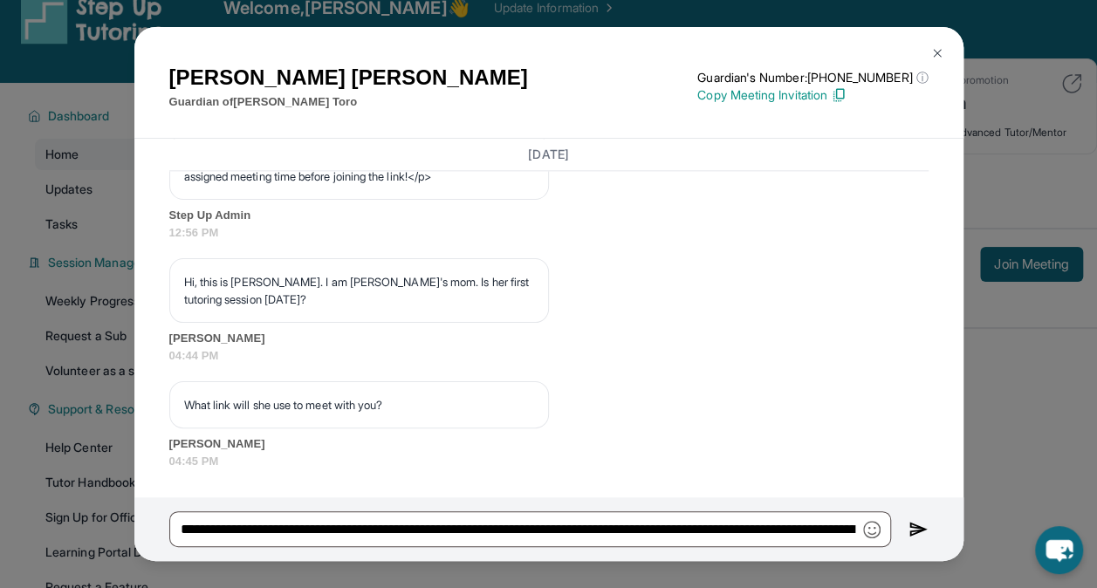
click at [910, 532] on img at bounding box center [919, 529] width 20 height 21
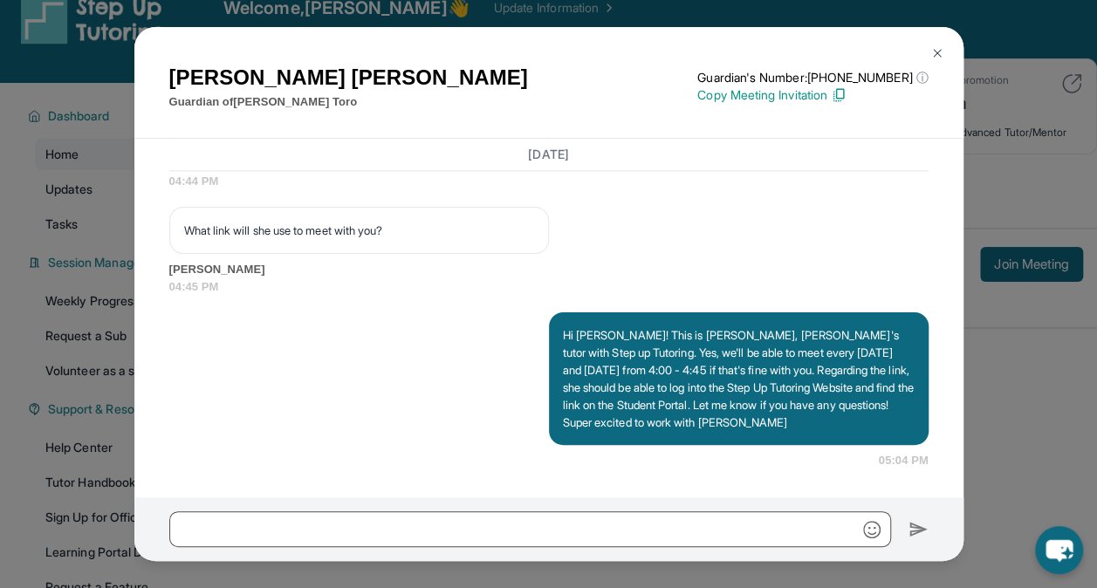
scroll to position [1376, 0]
click at [936, 54] on img at bounding box center [938, 53] width 14 height 14
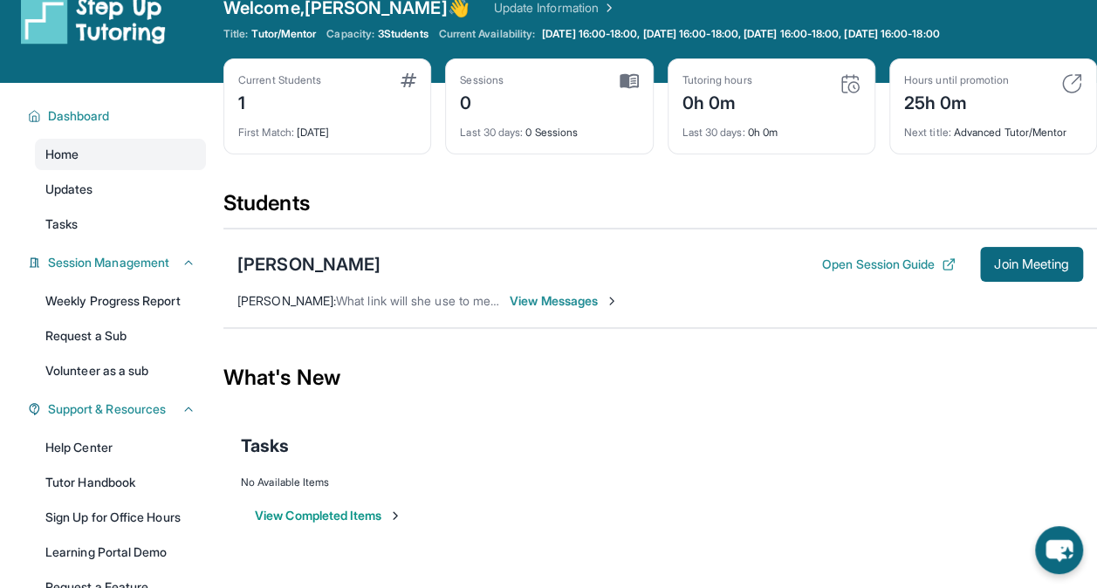
click at [521, 302] on span "View Messages" at bounding box center [564, 300] width 109 height 17
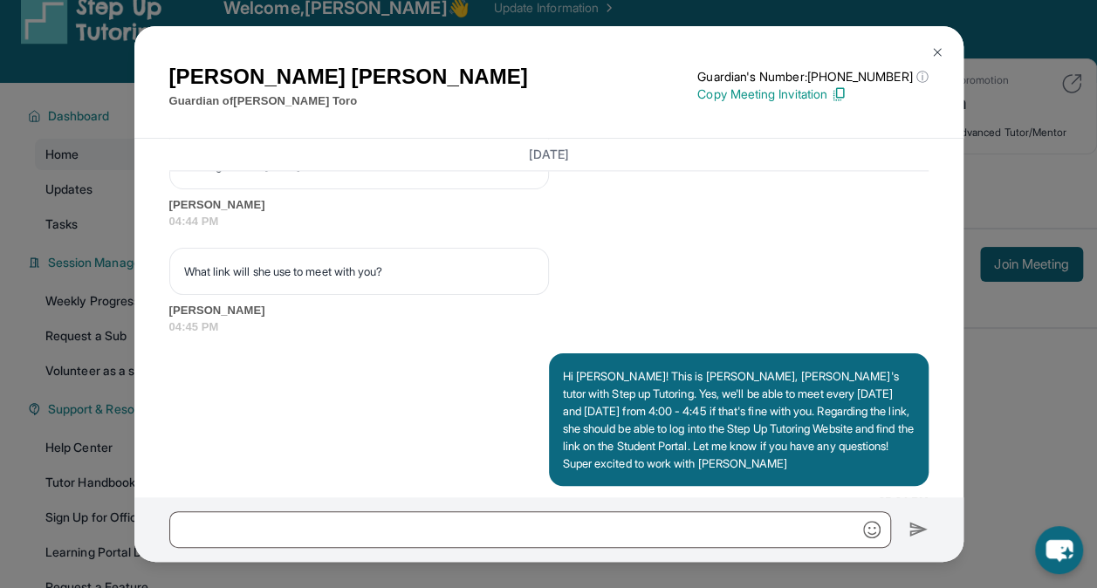
scroll to position [1201, 0]
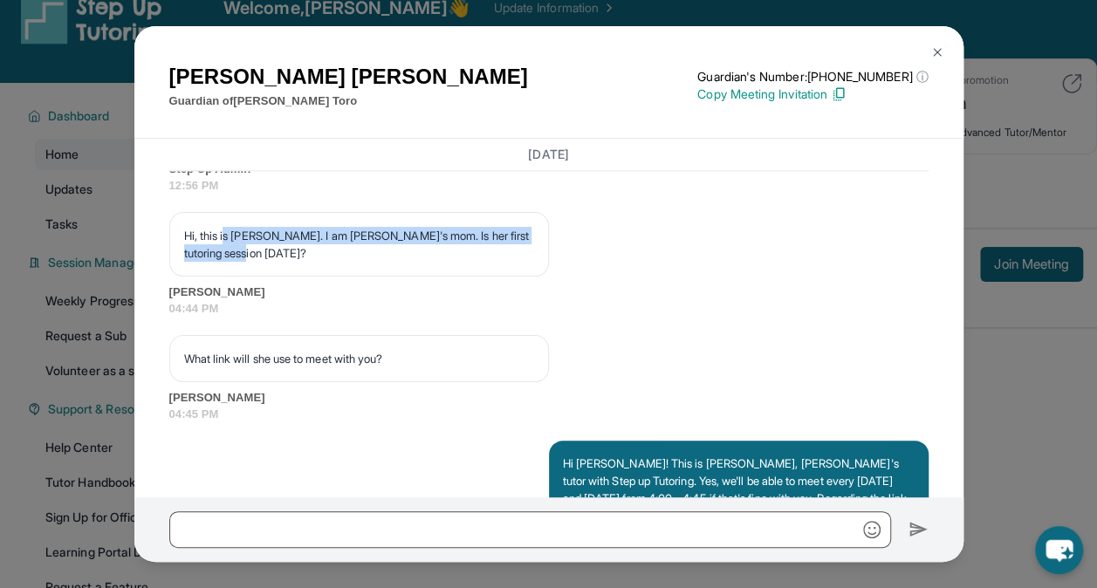
drag, startPoint x: 229, startPoint y: 287, endPoint x: 296, endPoint y: 297, distance: 67.9
click at [296, 262] on p "Hi, this is Maria. I am Natalie's mom. Is her first tutoring session on Monday?" at bounding box center [359, 244] width 350 height 35
drag, startPoint x: 296, startPoint y: 297, endPoint x: 352, endPoint y: 320, distance: 60.6
click at [352, 277] on div "Hi, this is Maria. I am Natalie's mom. Is her first tutoring session on Monday?" at bounding box center [359, 244] width 380 height 65
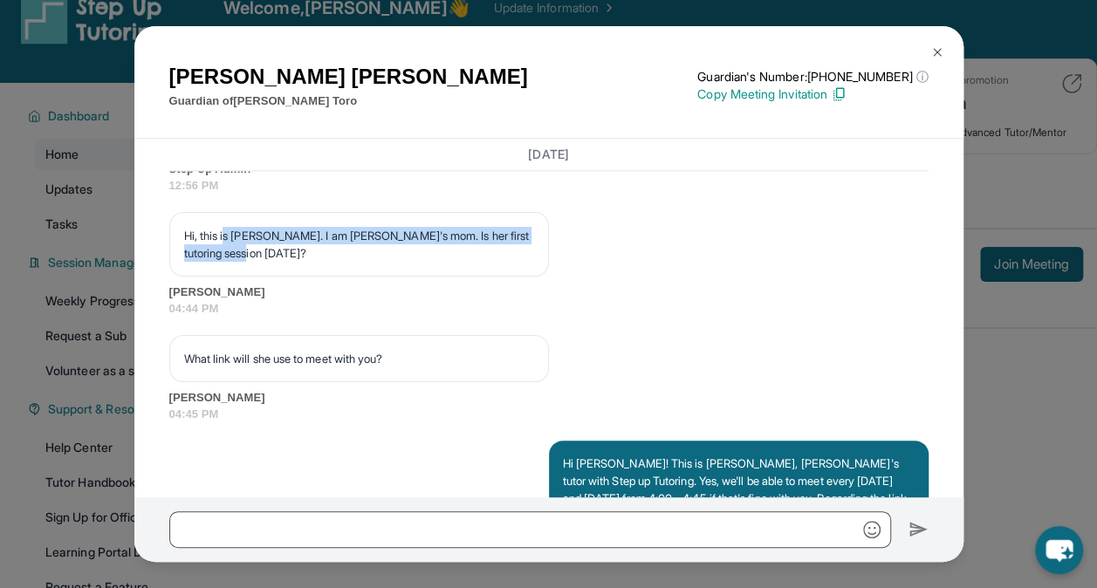
drag, startPoint x: 352, startPoint y: 320, endPoint x: 313, endPoint y: 295, distance: 46.0
click at [313, 262] on p "Hi, this is Maria. I am Natalie's mom. Is her first tutoring session on Monday?" at bounding box center [359, 244] width 350 height 35
click at [297, 262] on p "Hi, this is Maria. I am Natalie's mom. Is her first tutoring session on Monday?" at bounding box center [359, 244] width 350 height 35
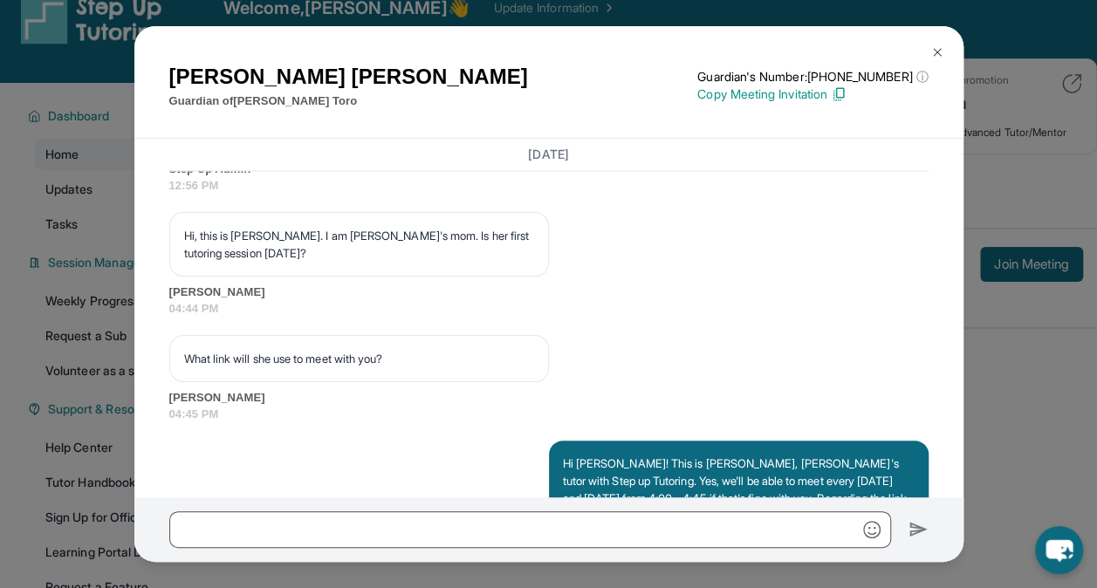
click at [270, 368] on p "What link will she use to meet with you?" at bounding box center [359, 358] width 350 height 17
click at [563, 391] on div "What link will she use to meet with you? Maria Ruiz 04:45 PM" at bounding box center [549, 379] width 760 height 88
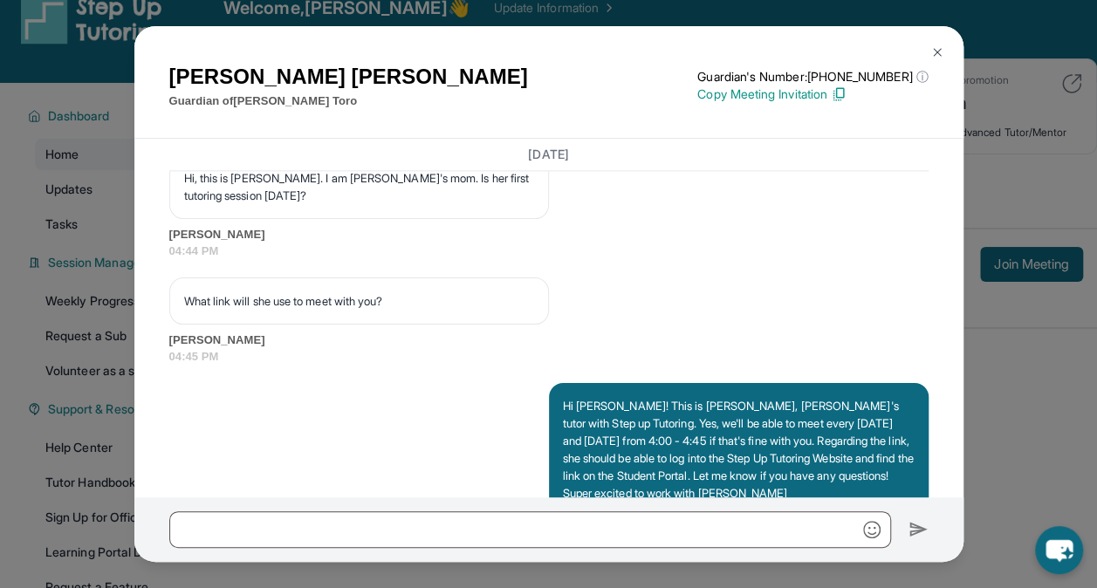
scroll to position [1376, 0]
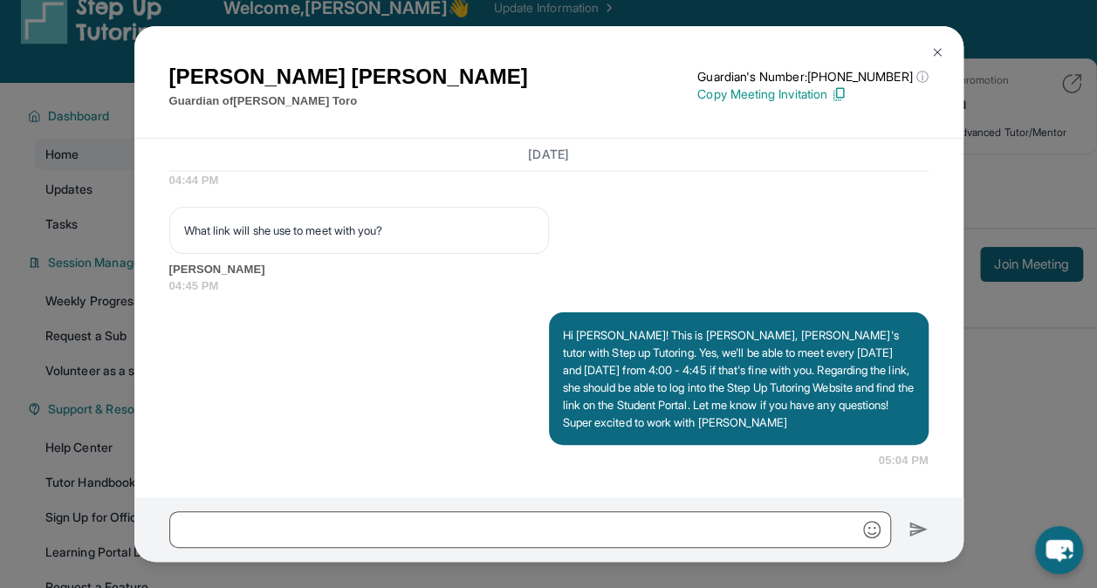
click at [618, 365] on p "Hi Maria! This is Carolyn, Natalie's tutor with Step up Tutoring. Yes, we'll be…" at bounding box center [739, 379] width 352 height 105
click at [831, 90] on p "Copy Meeting Invitation" at bounding box center [813, 94] width 230 height 17
click at [936, 57] on img at bounding box center [938, 52] width 14 height 14
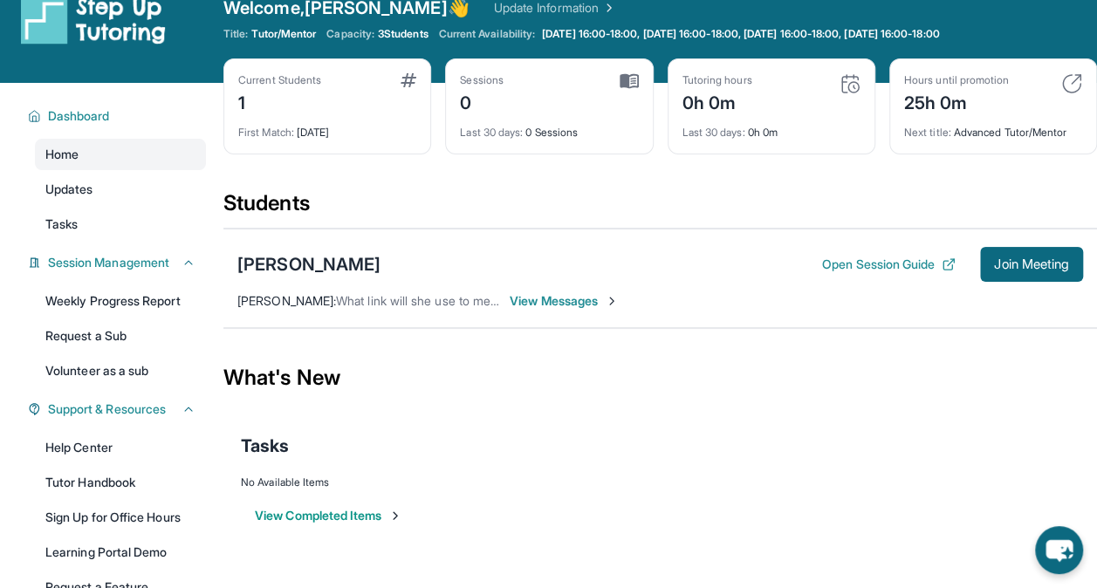
click at [571, 130] on div "Last 30 days : 0 Sessions" at bounding box center [549, 127] width 178 height 24
drag, startPoint x: 571, startPoint y: 130, endPoint x: 531, endPoint y: 168, distance: 55.0
click at [531, 168] on div "Current Students 1 First Match : 1 day ago Sessions 0 Last 30 days : 0 Sessions…" at bounding box center [661, 123] width 874 height 131
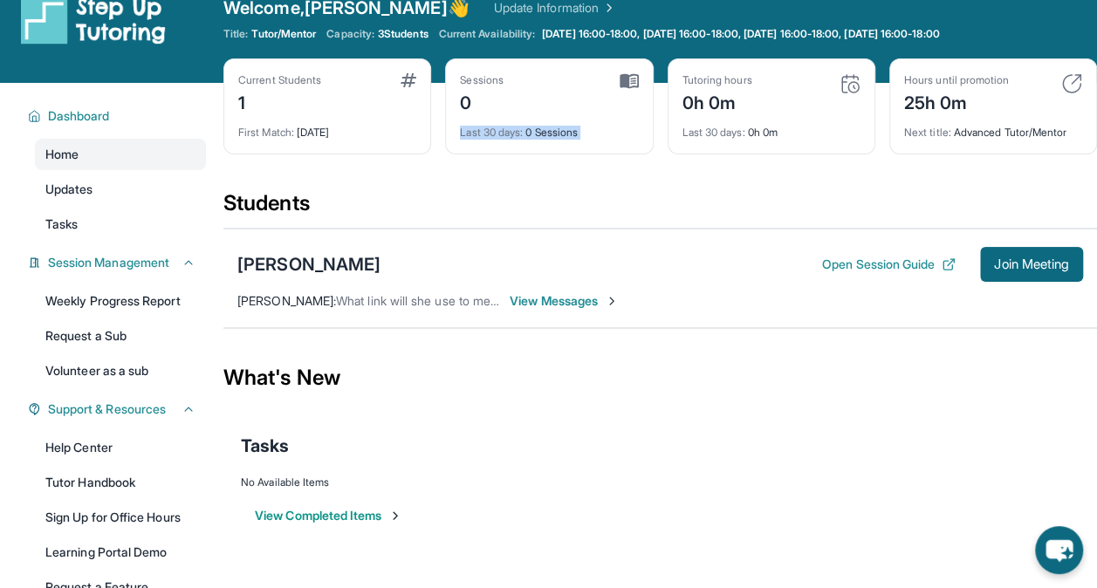
click at [529, 141] on div "Sessions 0 Last 30 days : 0 Sessions" at bounding box center [549, 106] width 208 height 96
click at [179, 302] on link "Weekly Progress Report" at bounding box center [120, 300] width 171 height 31
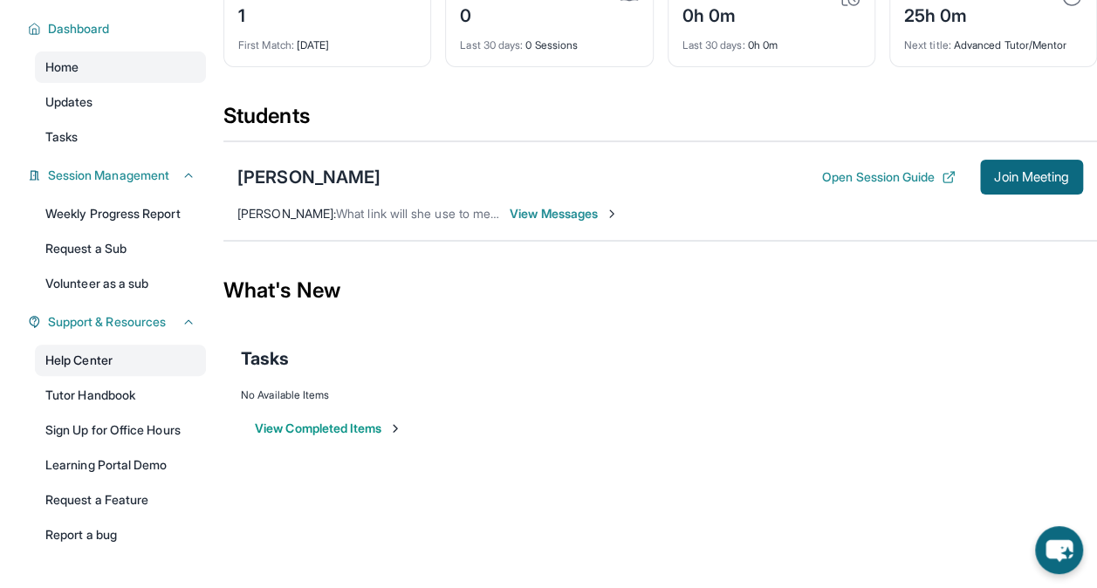
scroll to position [166, 0]
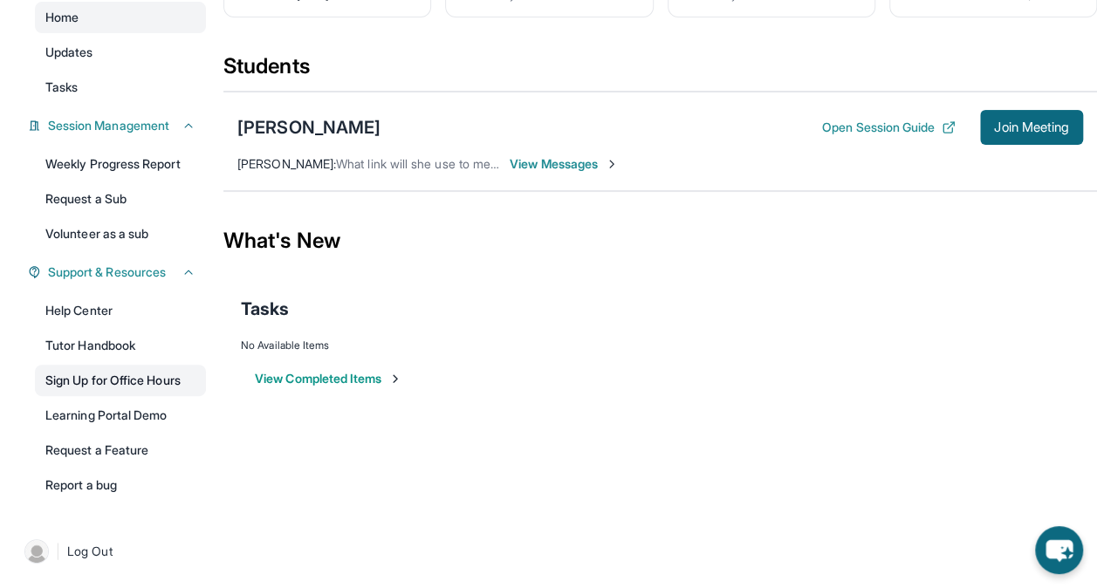
click at [118, 375] on link "Sign Up for Office Hours" at bounding box center [120, 380] width 171 height 31
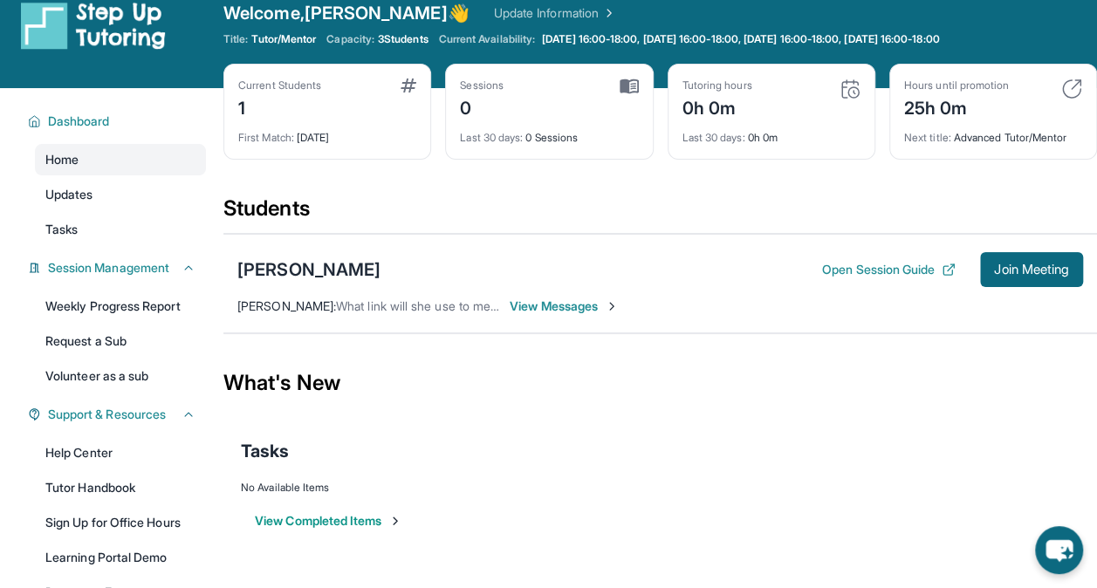
scroll to position [0, 0]
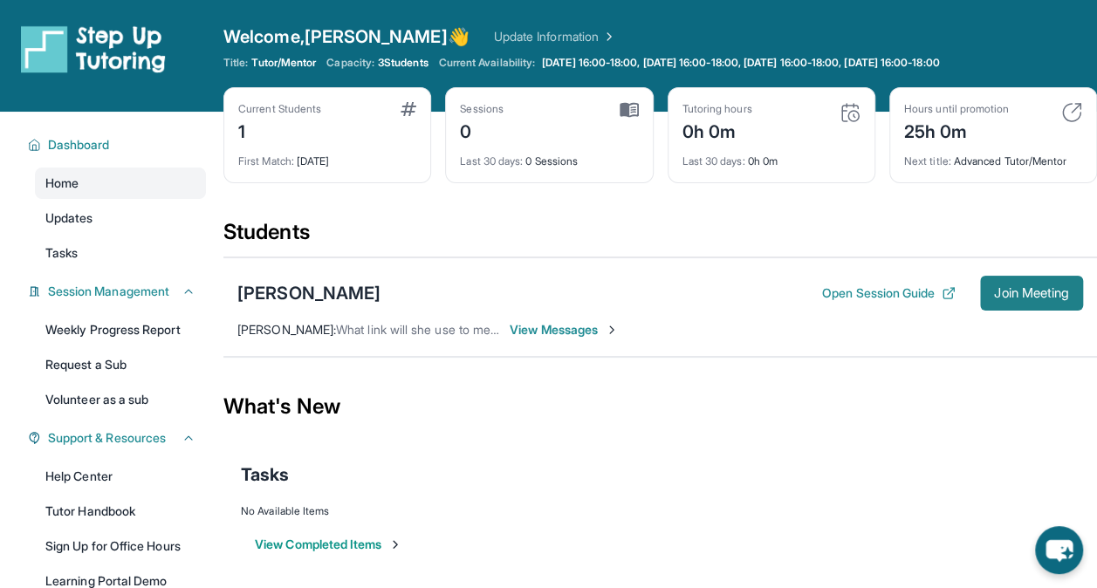
click at [1004, 293] on span "Join Meeting" at bounding box center [1031, 293] width 75 height 10
